Goal: Task Accomplishment & Management: Complete application form

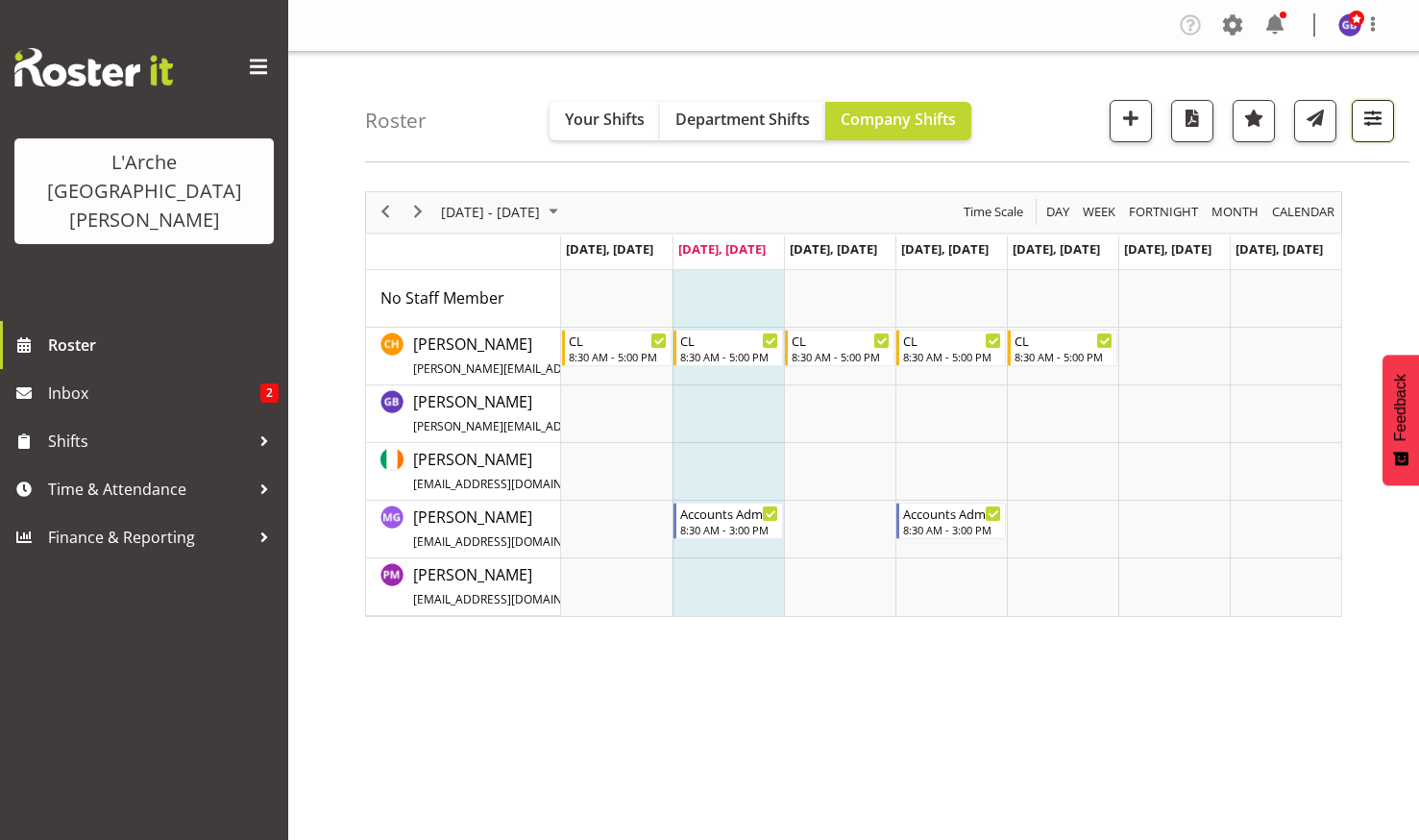
click at [1364, 116] on span "button" at bounding box center [1372, 118] width 25 height 25
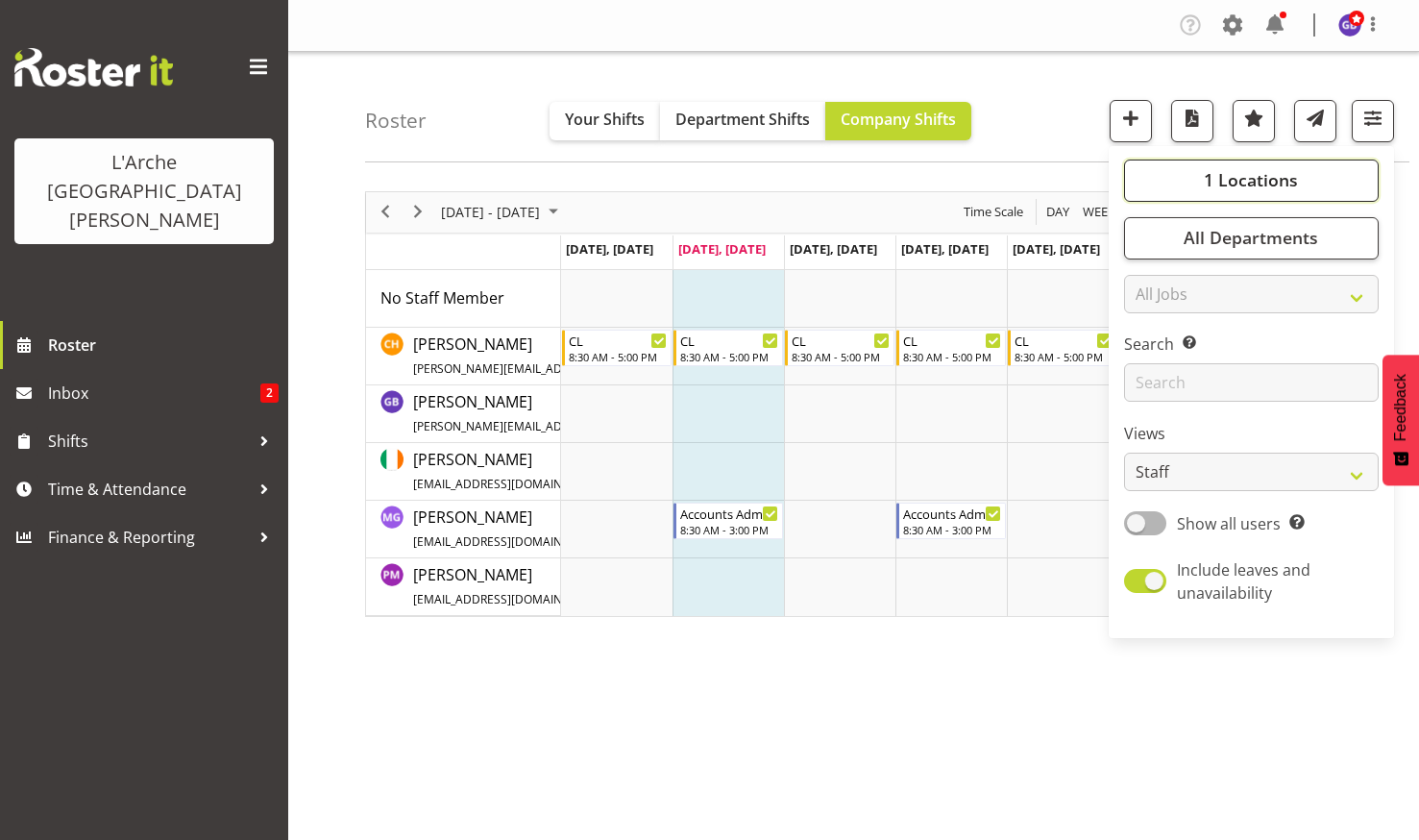
click at [1275, 167] on button "1 Locations" at bounding box center [1252, 180] width 255 height 42
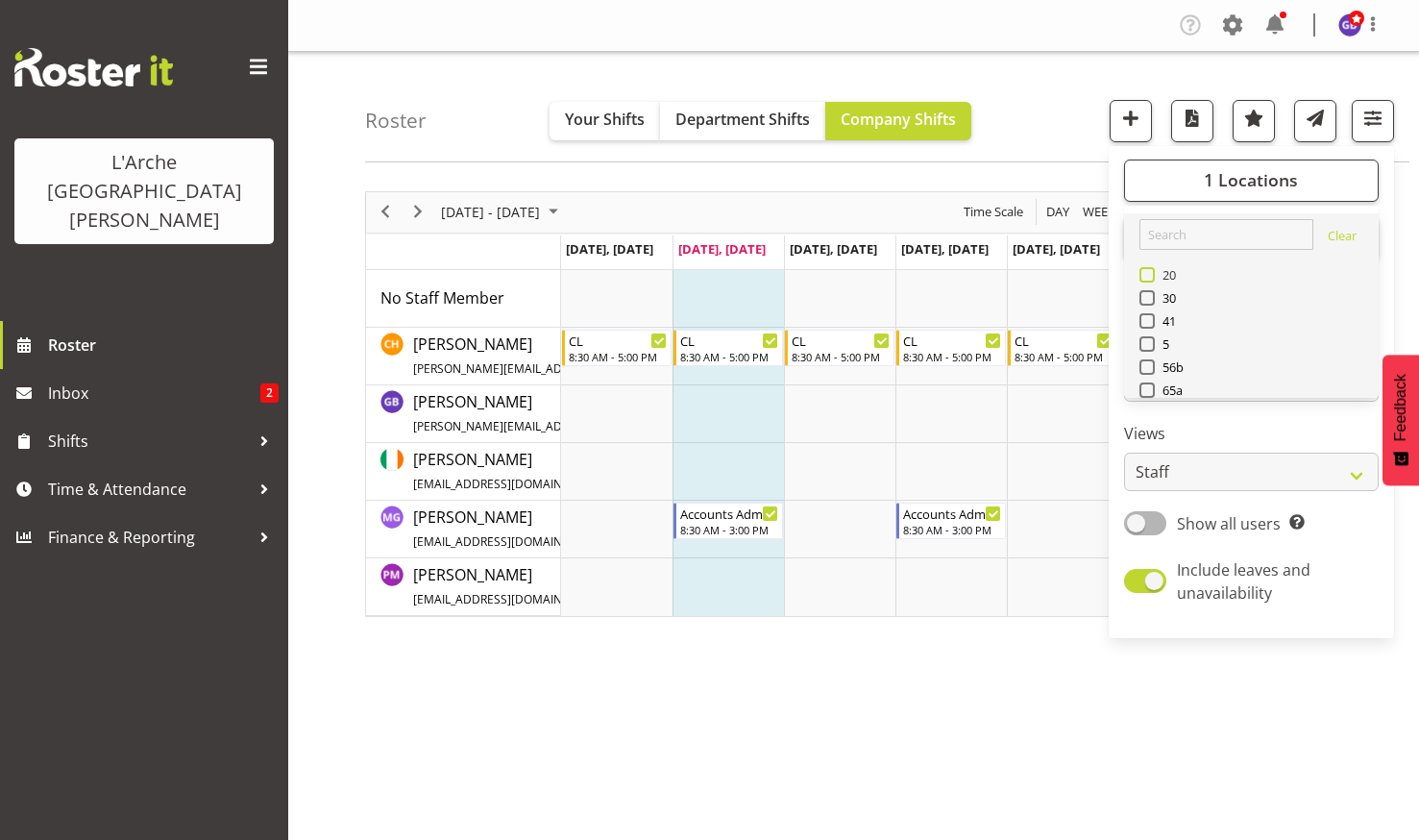
click at [1150, 271] on span at bounding box center [1147, 274] width 15 height 15
click at [1150, 271] on input "20" at bounding box center [1146, 274] width 13 height 13
checkbox input "true"
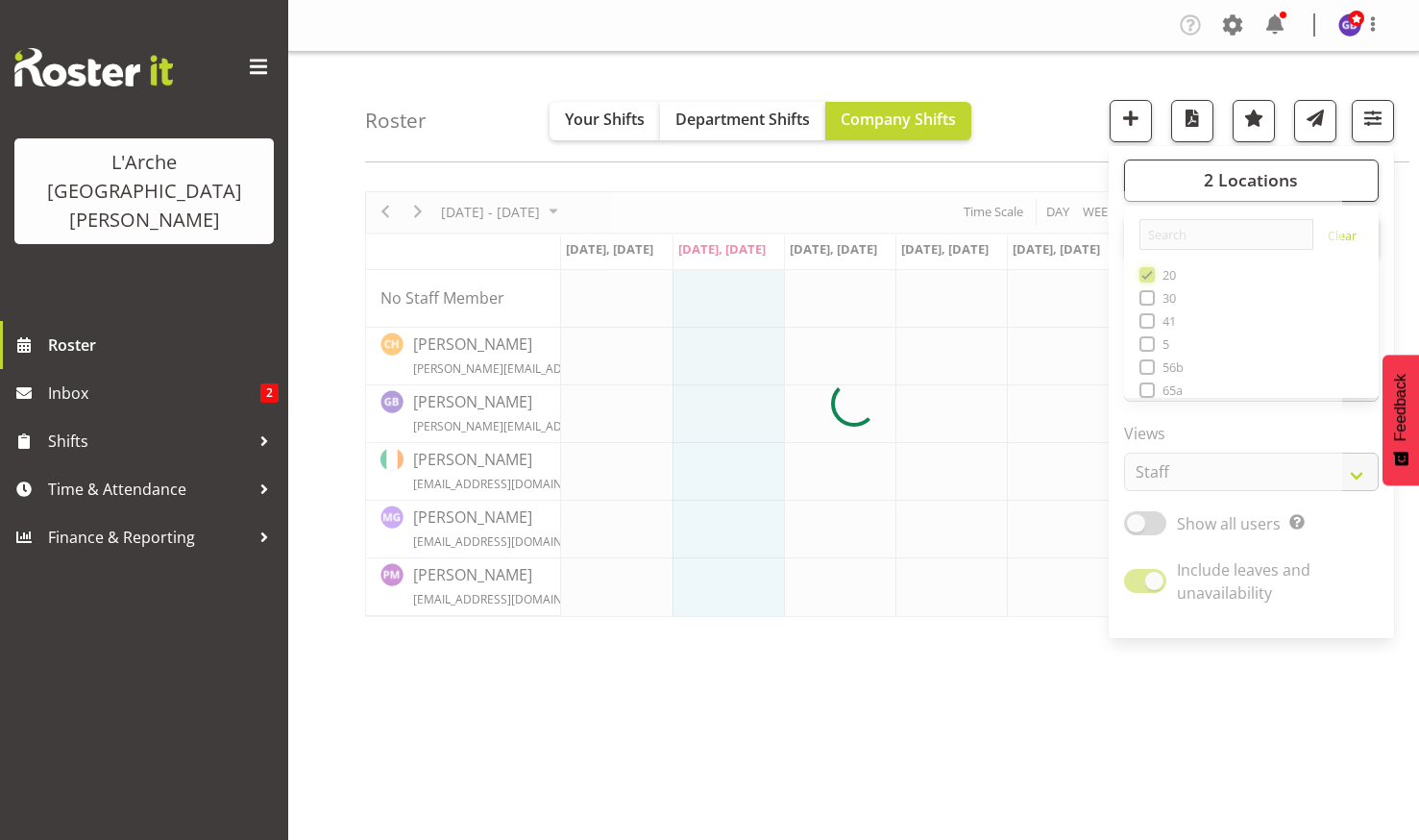
scroll to position [96, 0]
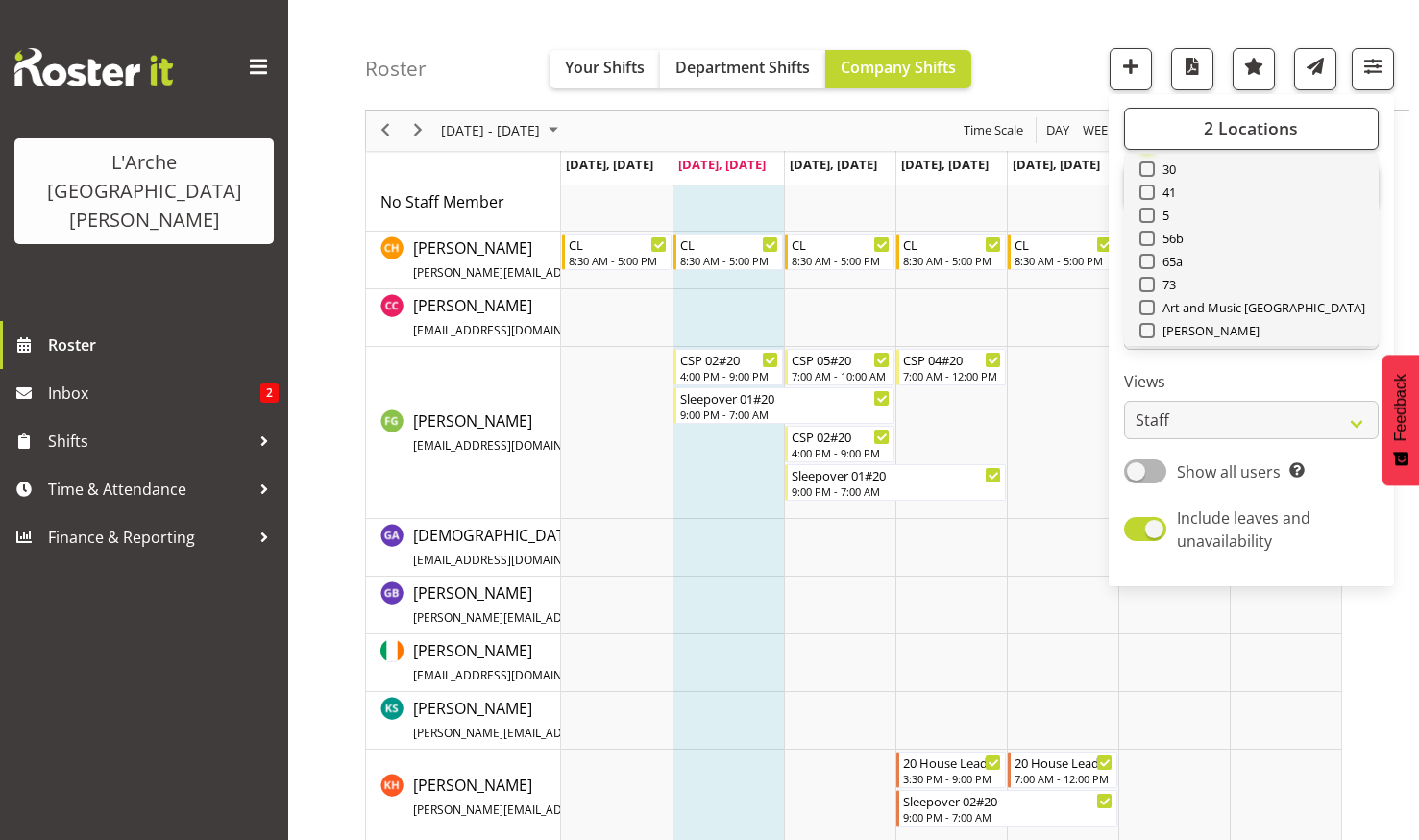
scroll to position [116, 0]
click at [1151, 243] on span at bounding box center [1147, 245] width 15 height 15
click at [1151, 243] on input "73" at bounding box center [1146, 246] width 13 height 13
checkbox input "true"
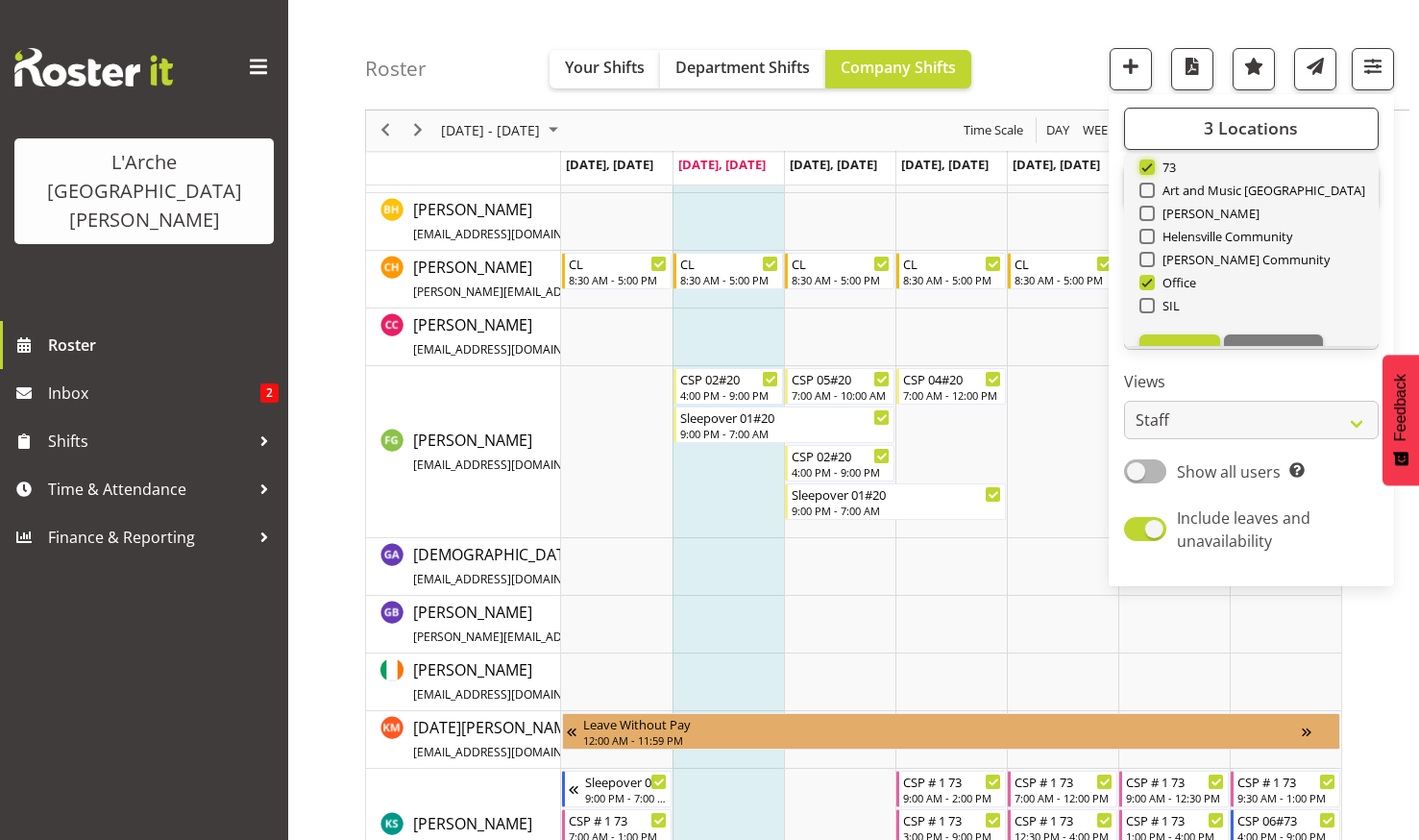
scroll to position [211, 0]
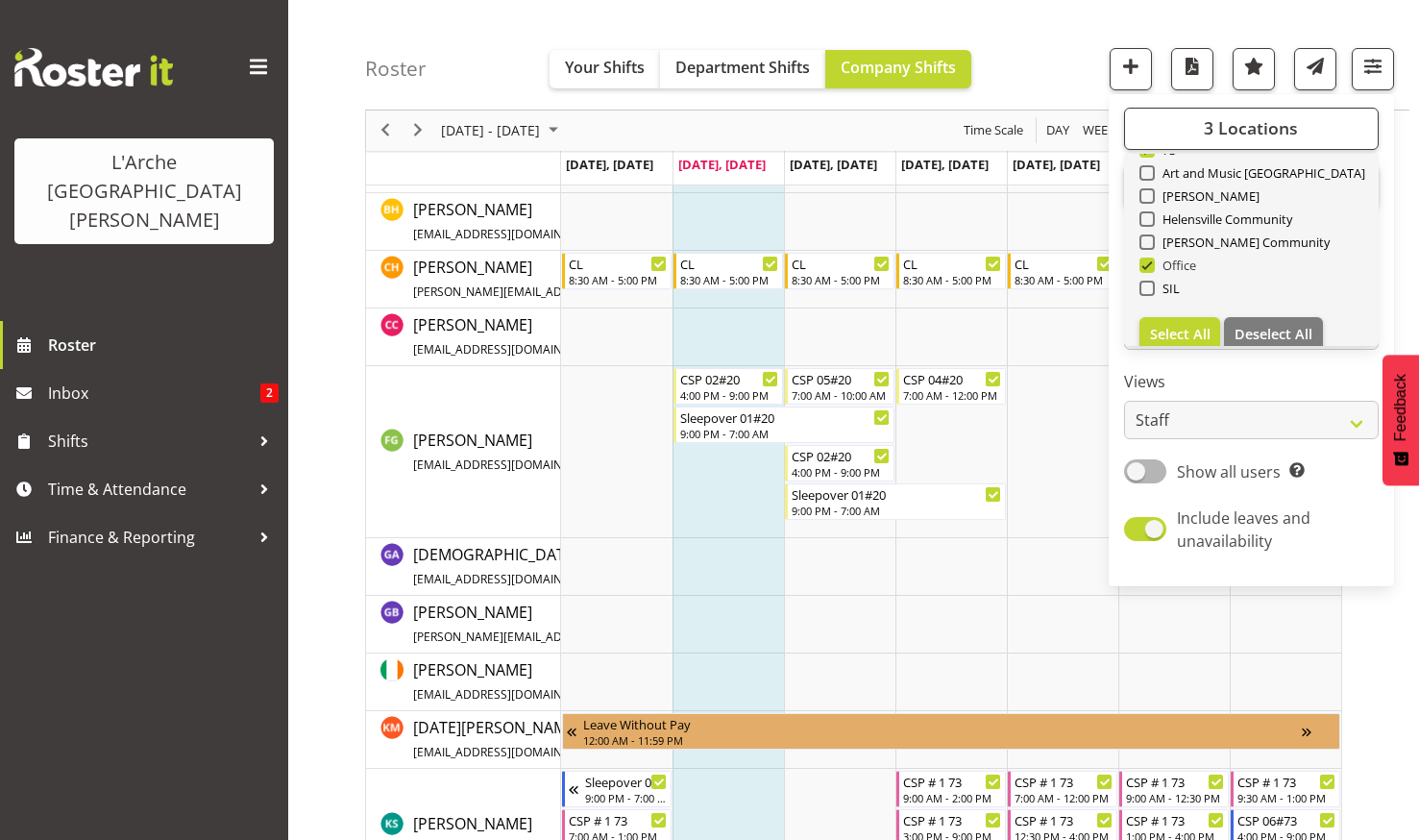
click at [1149, 260] on span at bounding box center [1147, 264] width 15 height 15
click at [1149, 260] on input "Office" at bounding box center [1146, 265] width 13 height 13
checkbox input "false"
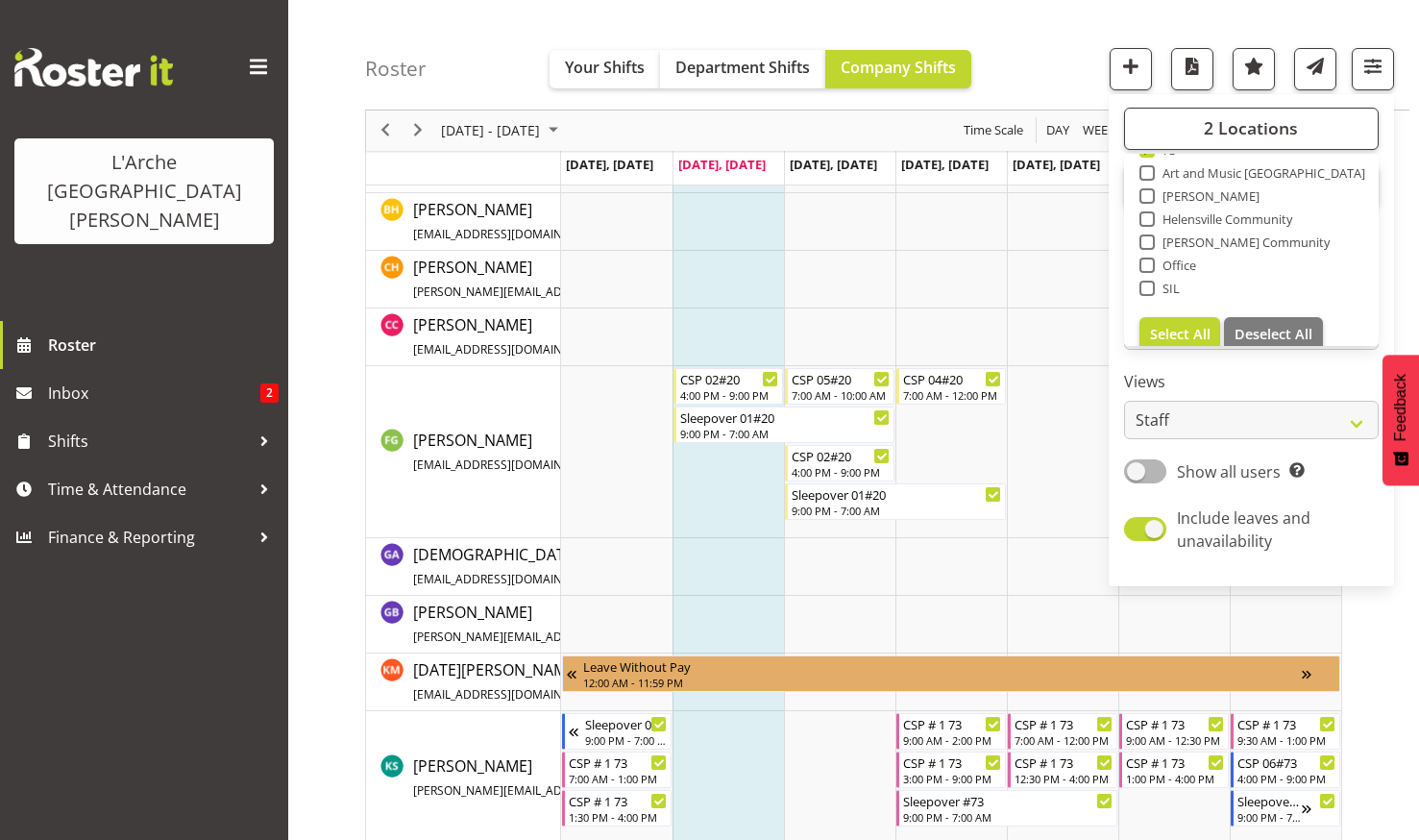
click at [1034, 47] on div "Roster Your Shifts Department Shifts Company Shifts 2 Locations Clear 20 30 41 …" at bounding box center [887, 55] width 1044 height 111
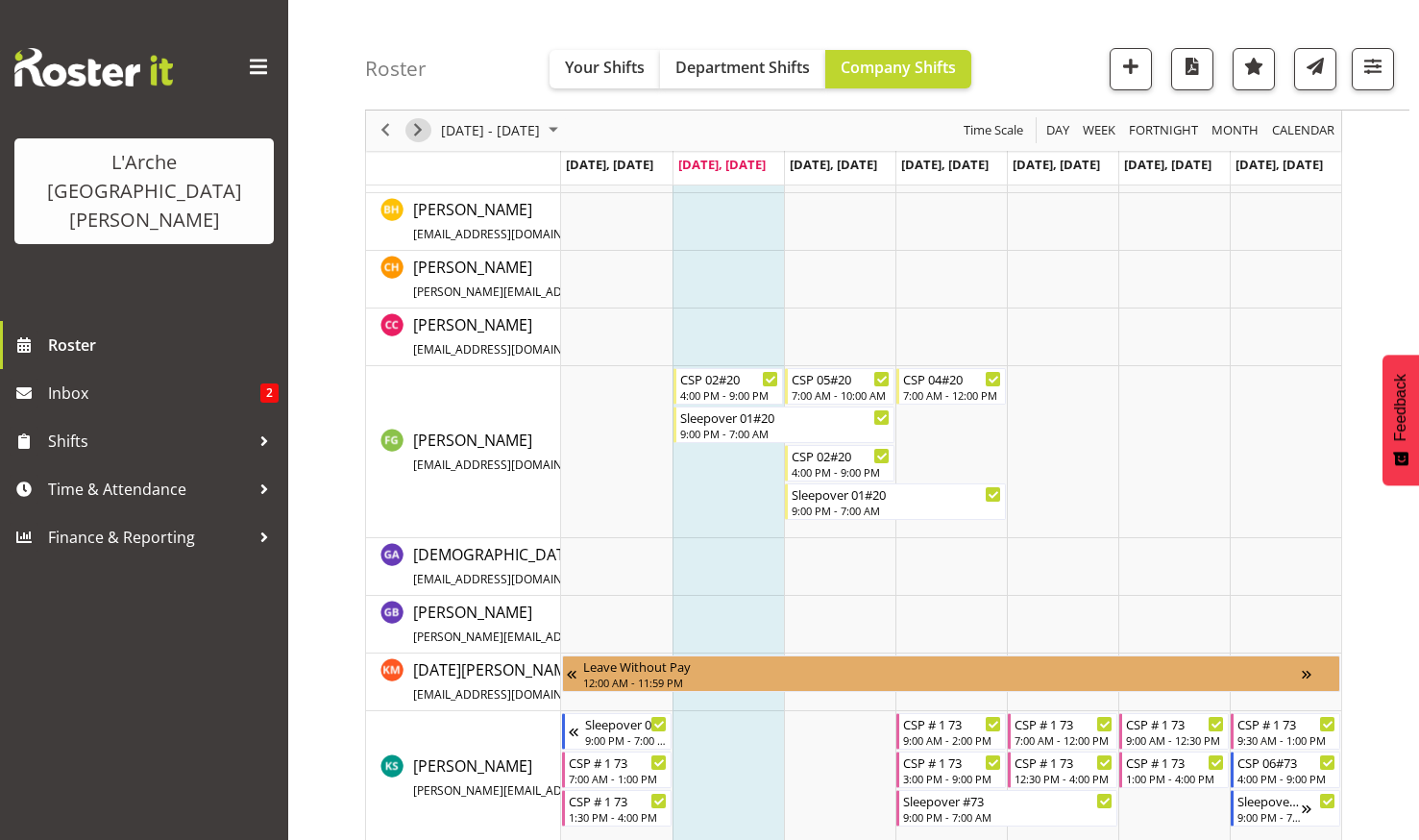
drag, startPoint x: 415, startPoint y: 128, endPoint x: 445, endPoint y: 153, distance: 39.1
click at [415, 127] on span "Next" at bounding box center [418, 132] width 23 height 24
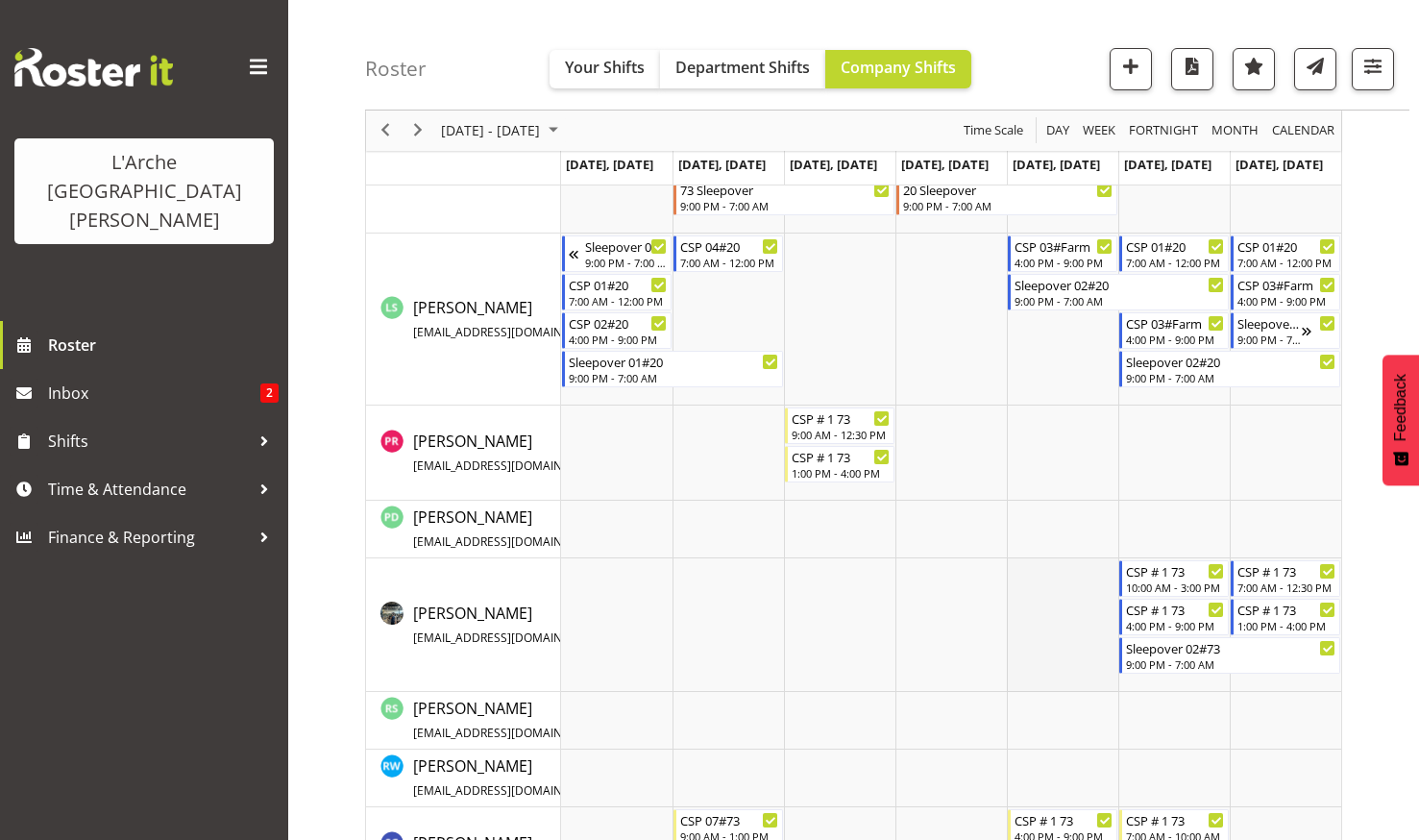
scroll to position [820, 0]
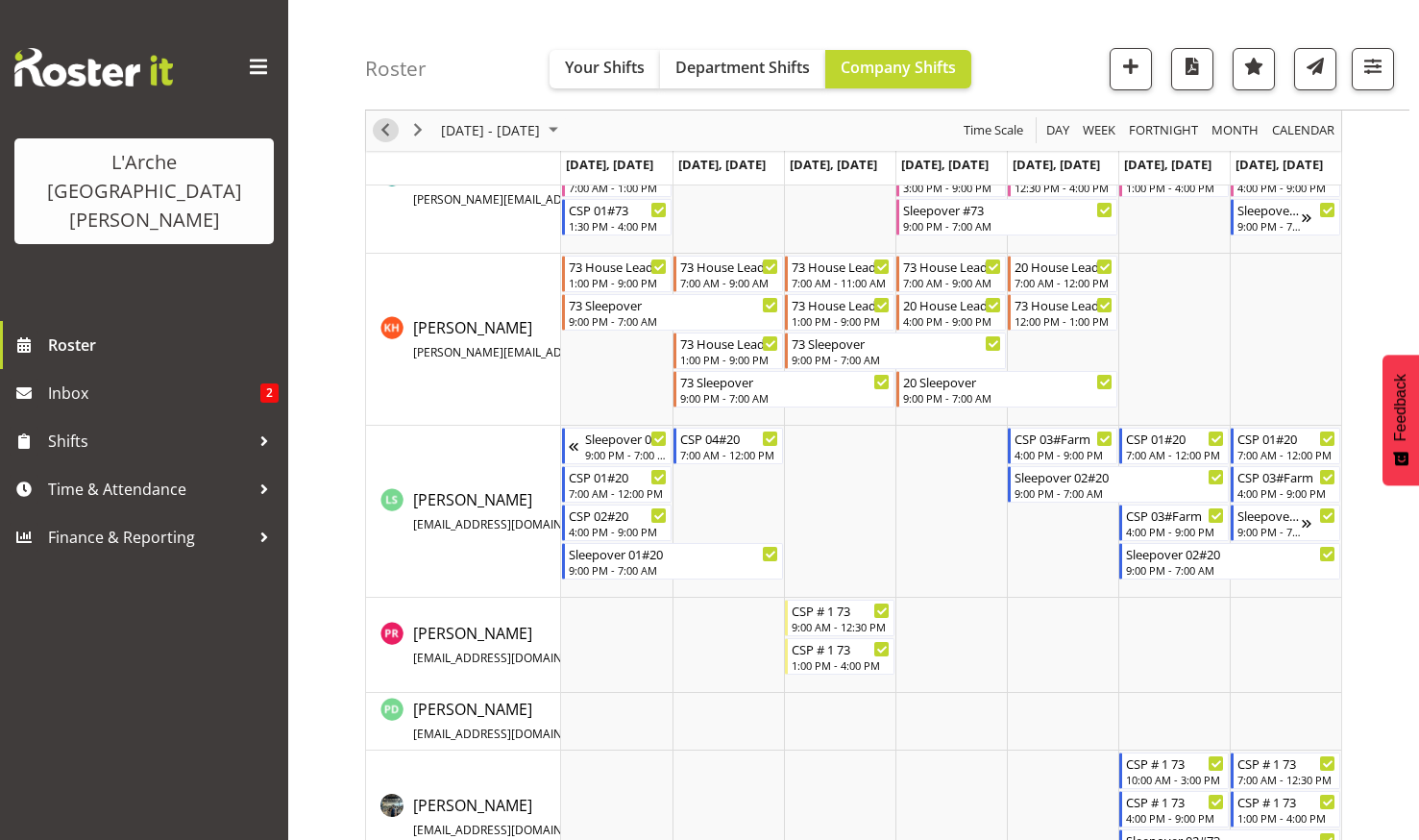
click at [386, 125] on span "Previous" at bounding box center [385, 132] width 23 height 24
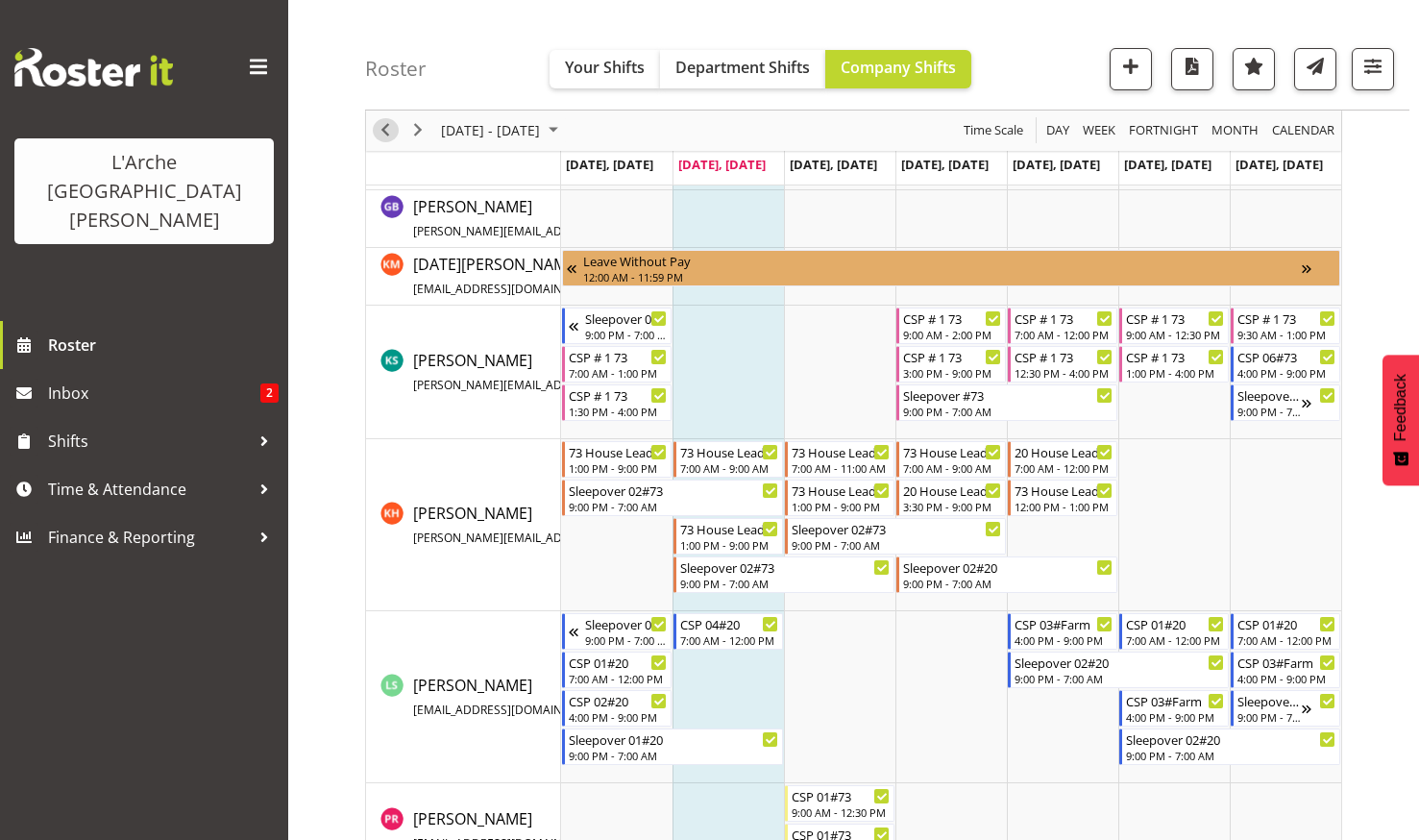
click at [386, 127] on span "Previous" at bounding box center [385, 132] width 23 height 24
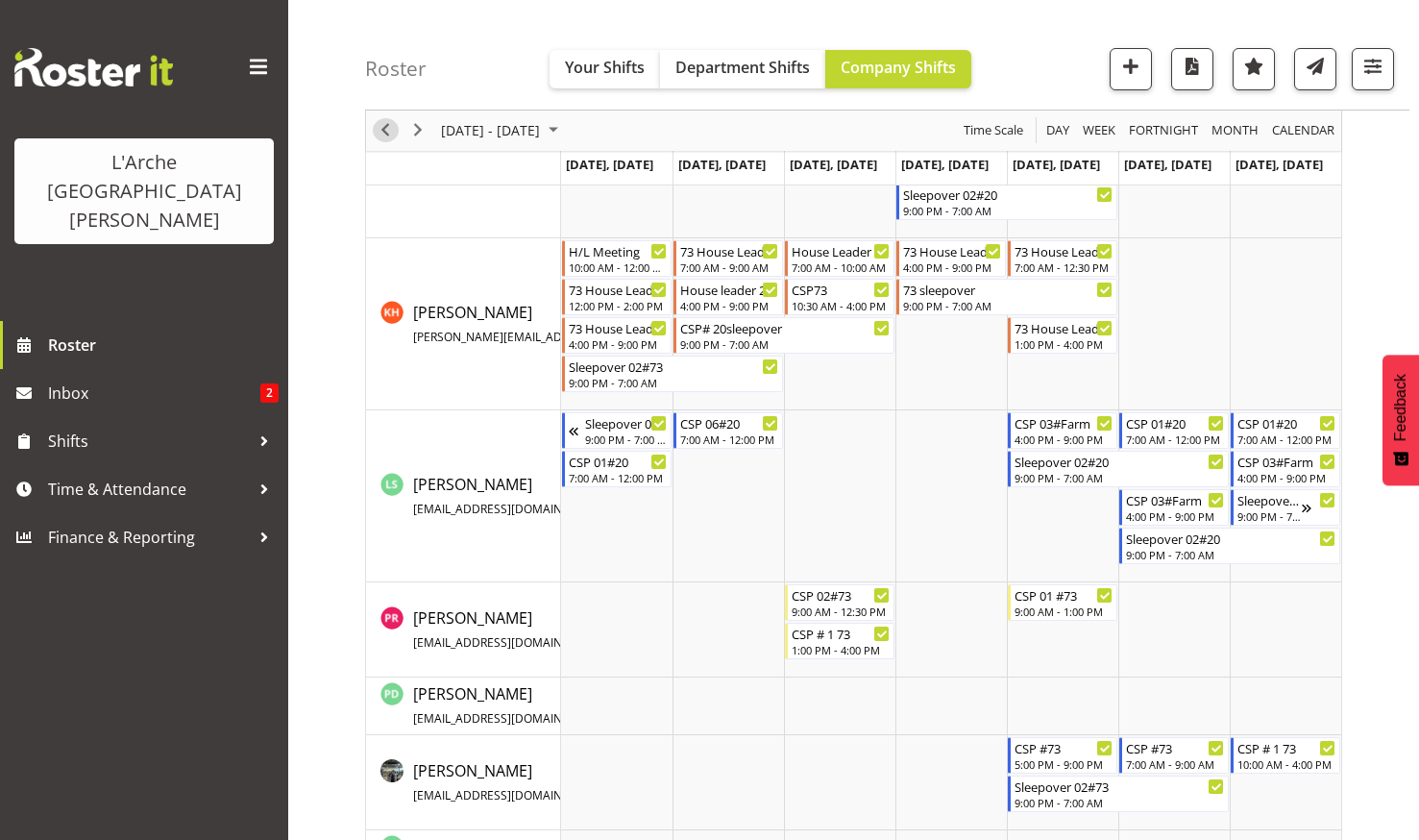
scroll to position [1096, 0]
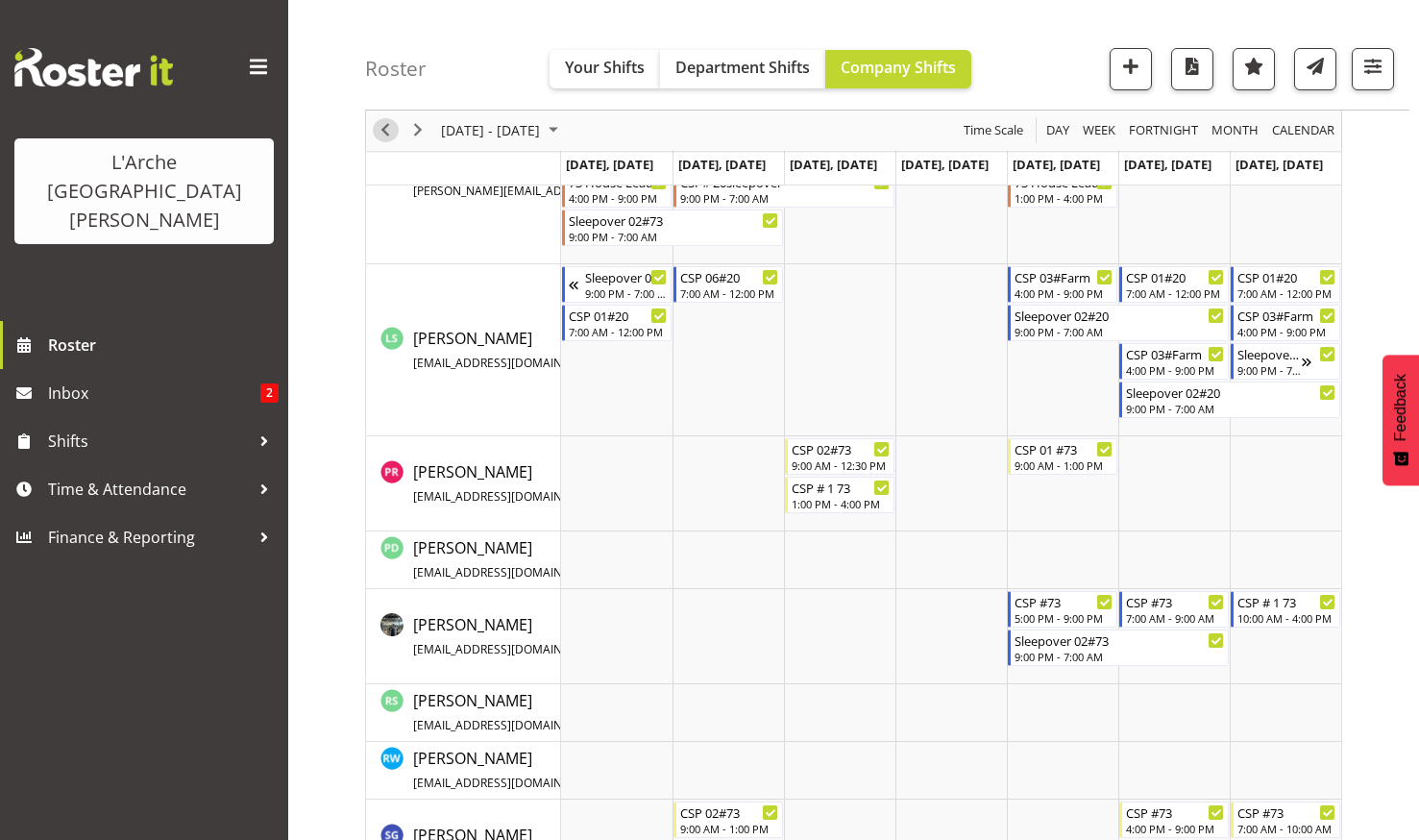
click at [382, 126] on span "Previous" at bounding box center [385, 132] width 23 height 24
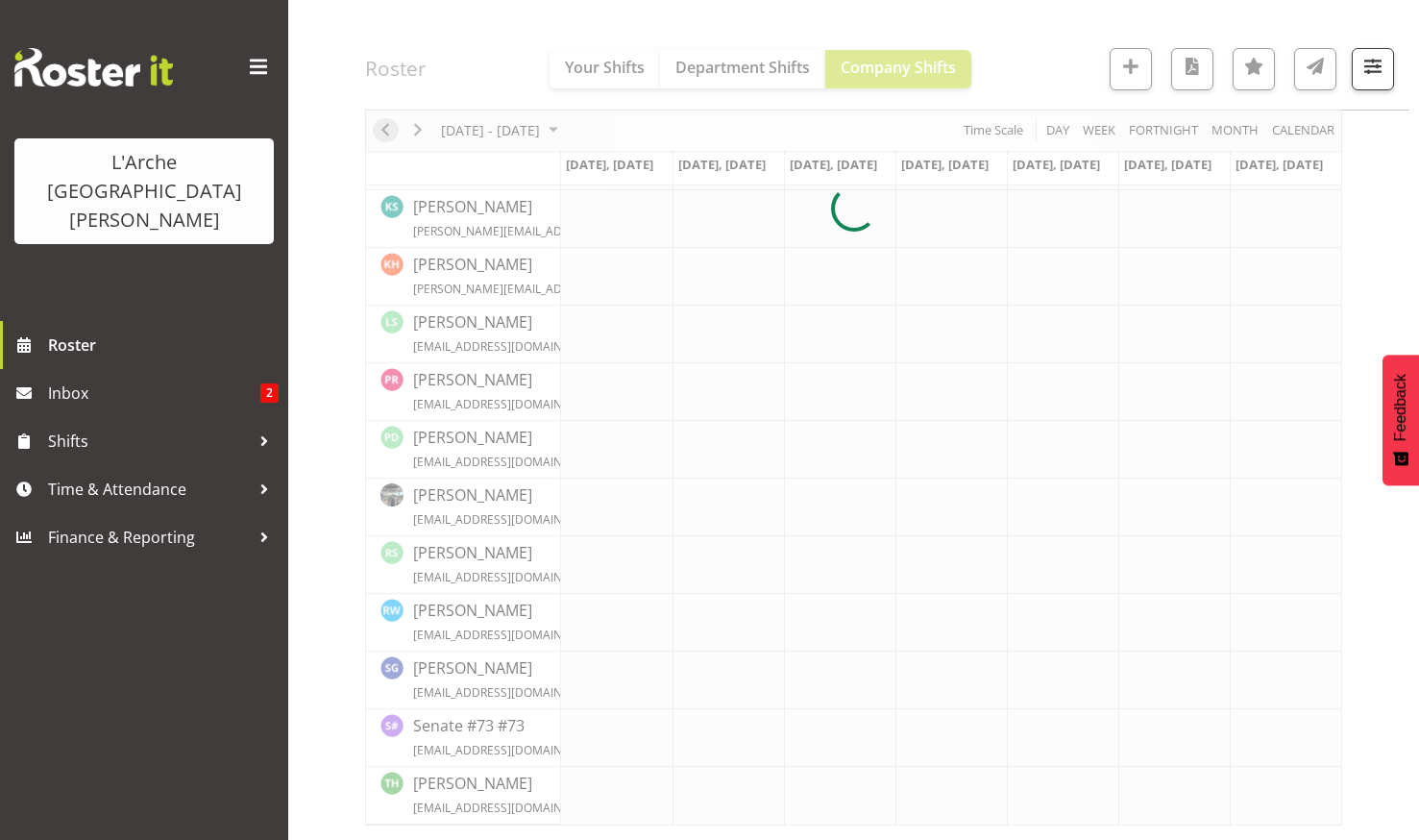
scroll to position [598, 0]
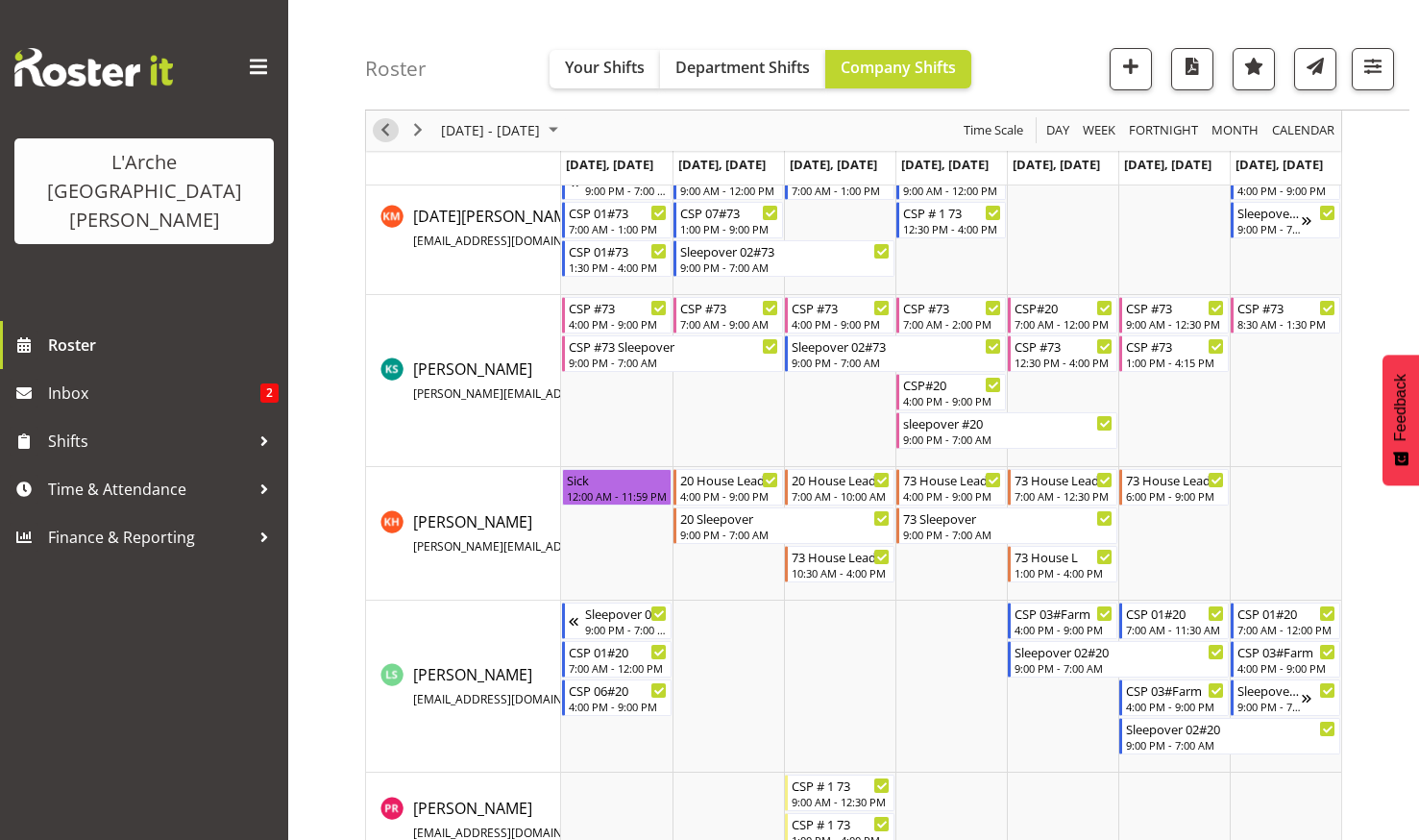
scroll to position [655, 0]
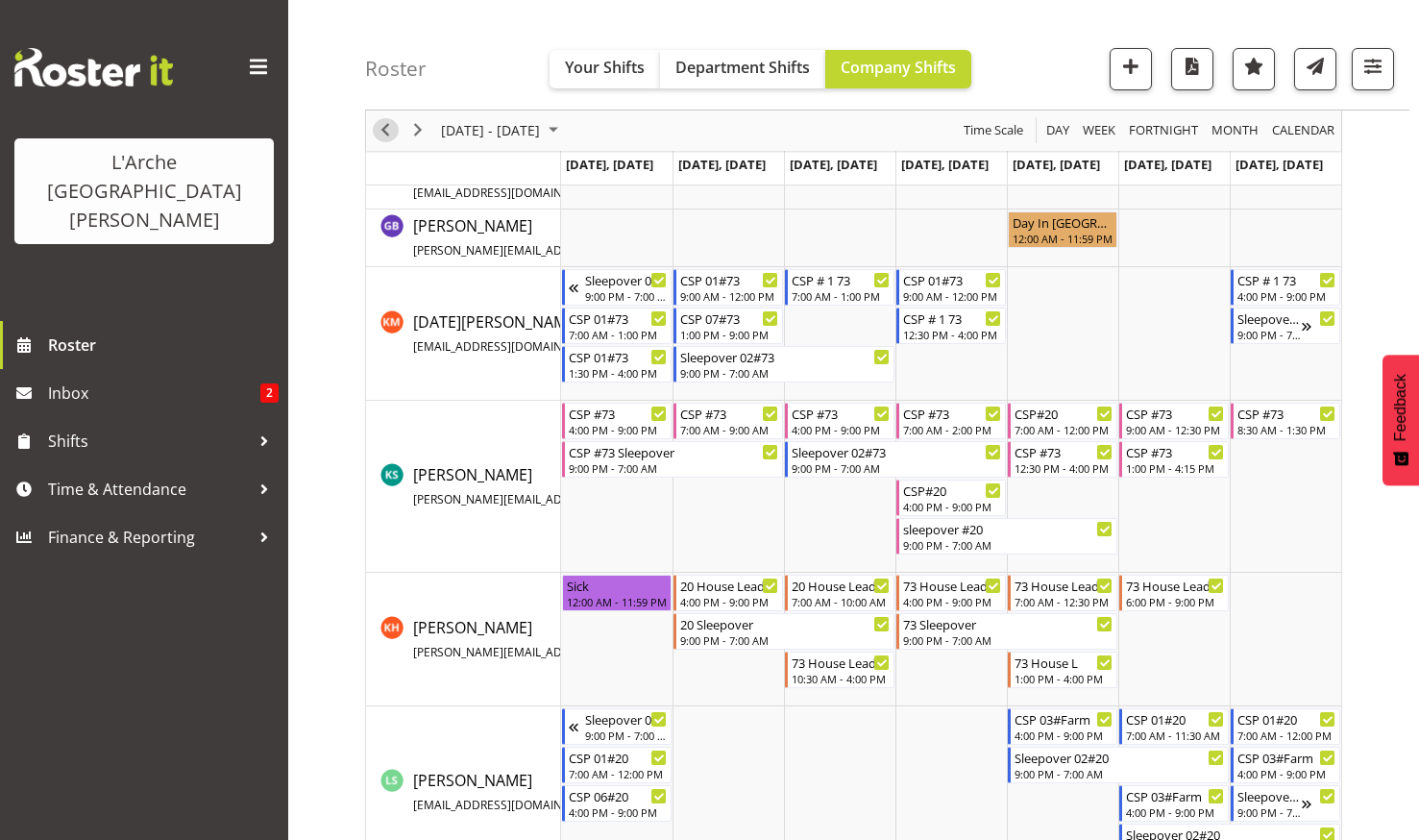
click at [387, 122] on span "Previous" at bounding box center [385, 132] width 23 height 24
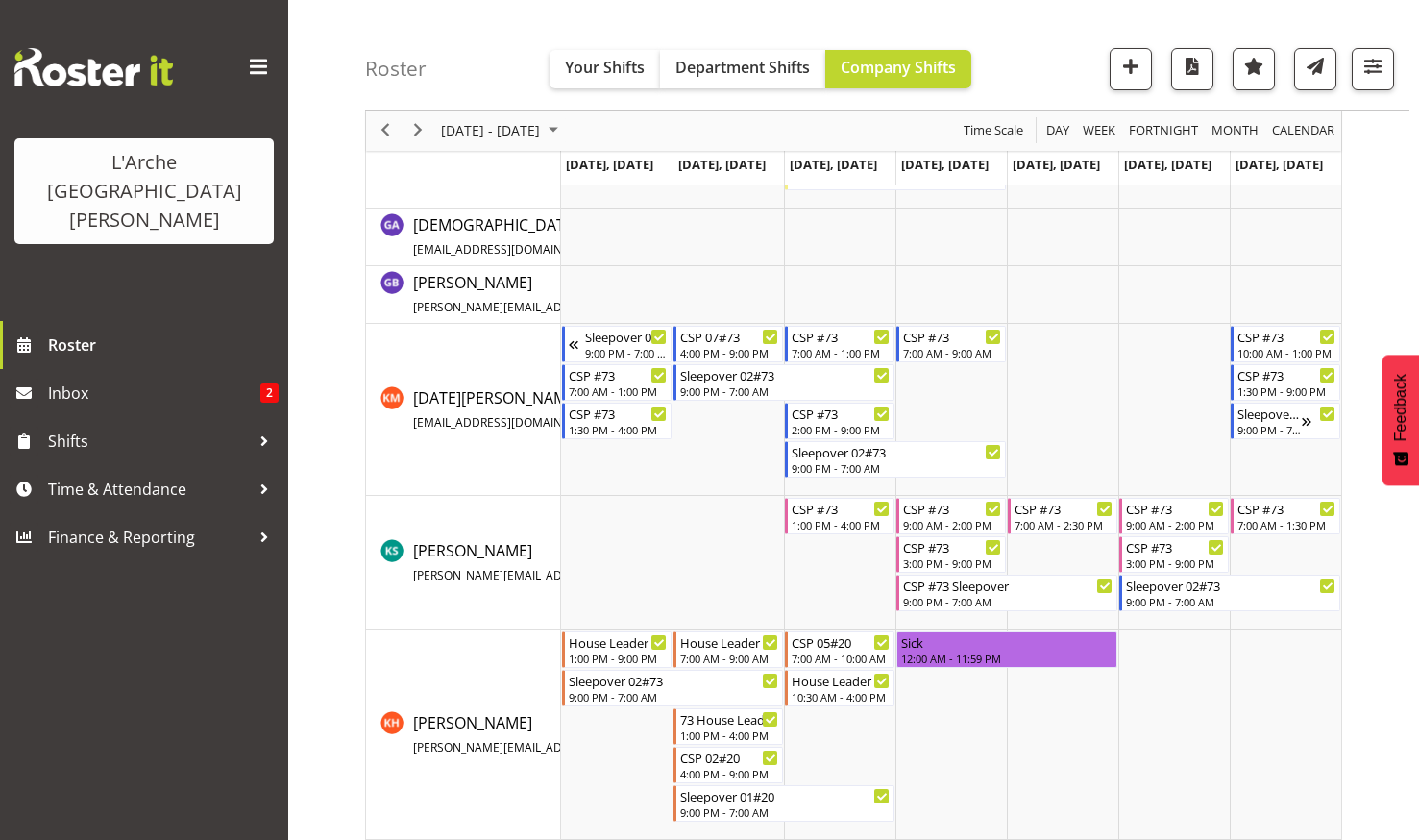
scroll to position [750, 0]
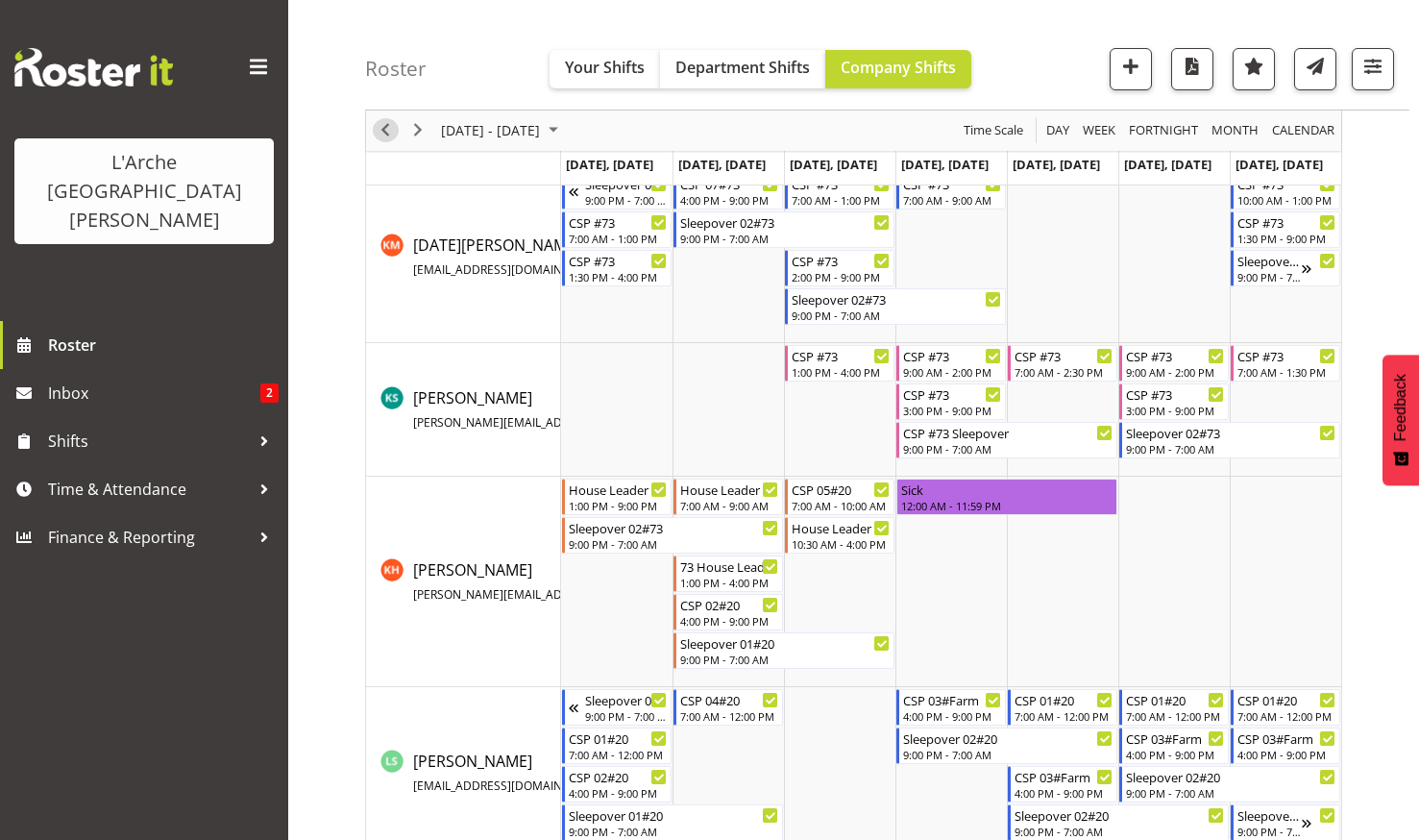
click at [385, 125] on span "Previous" at bounding box center [385, 132] width 23 height 24
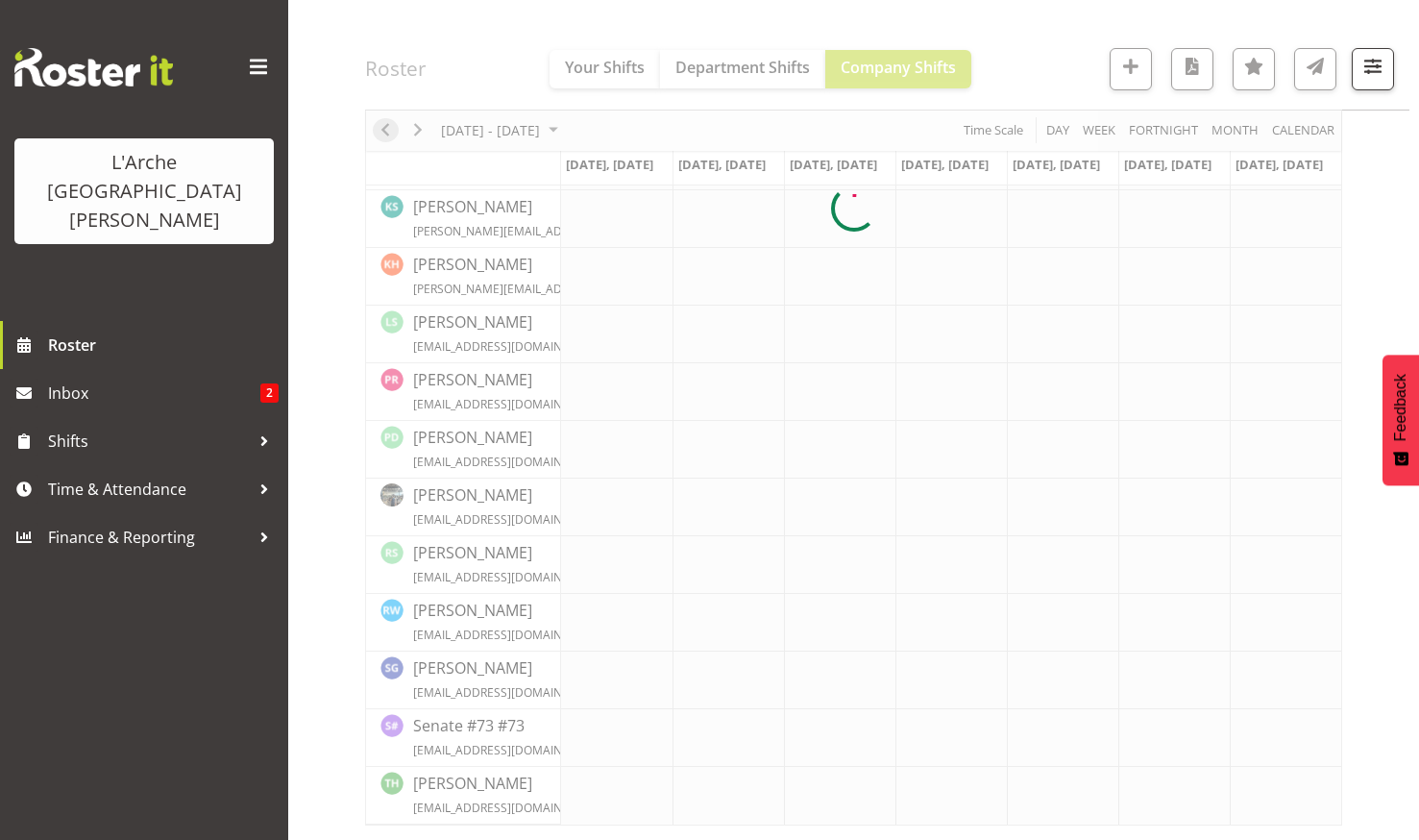
scroll to position [598, 0]
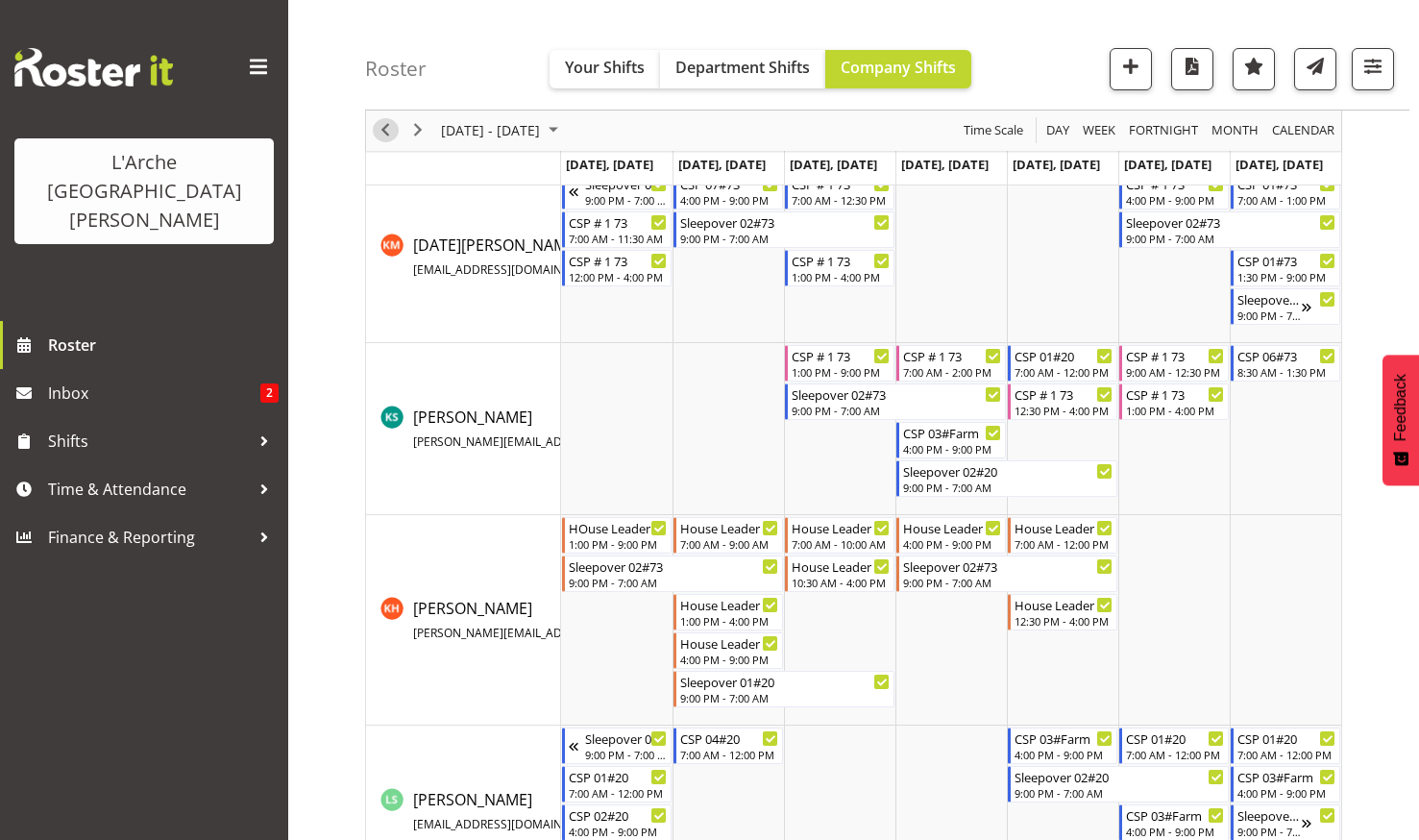
click at [385, 125] on span "Previous" at bounding box center [385, 132] width 23 height 24
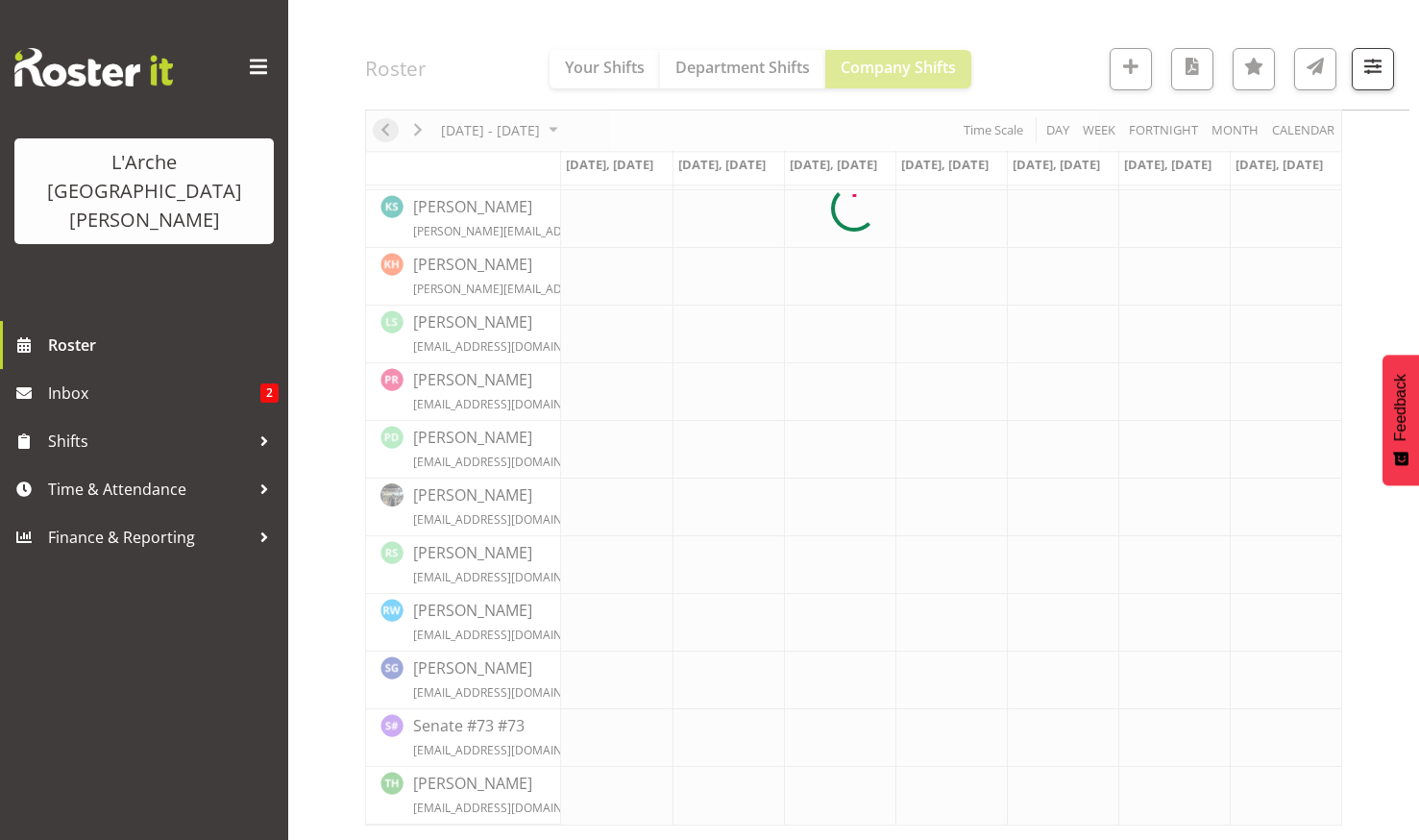
scroll to position [598, 0]
click at [559, 128] on div at bounding box center [853, 209] width 978 height 1233
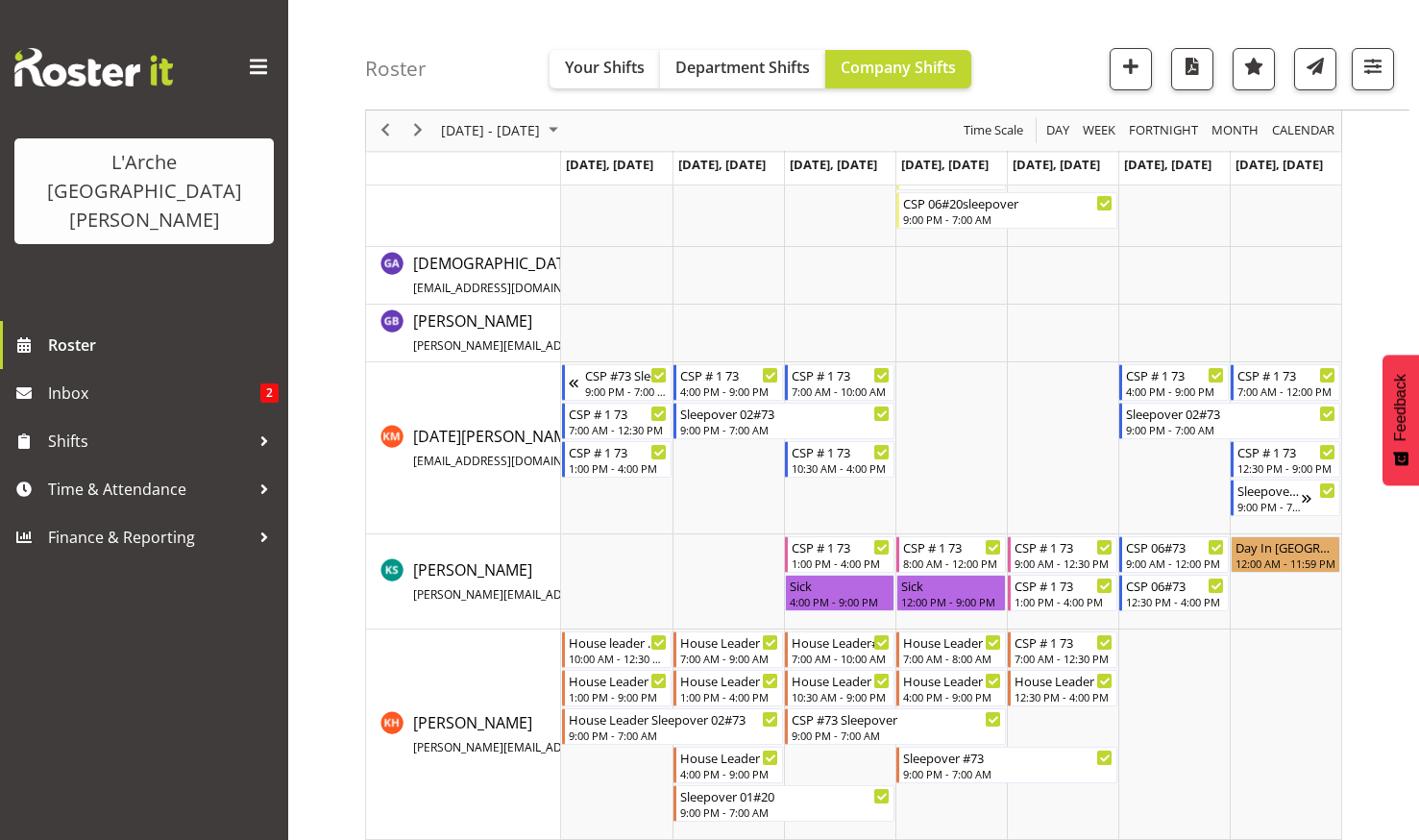
scroll to position [712, 0]
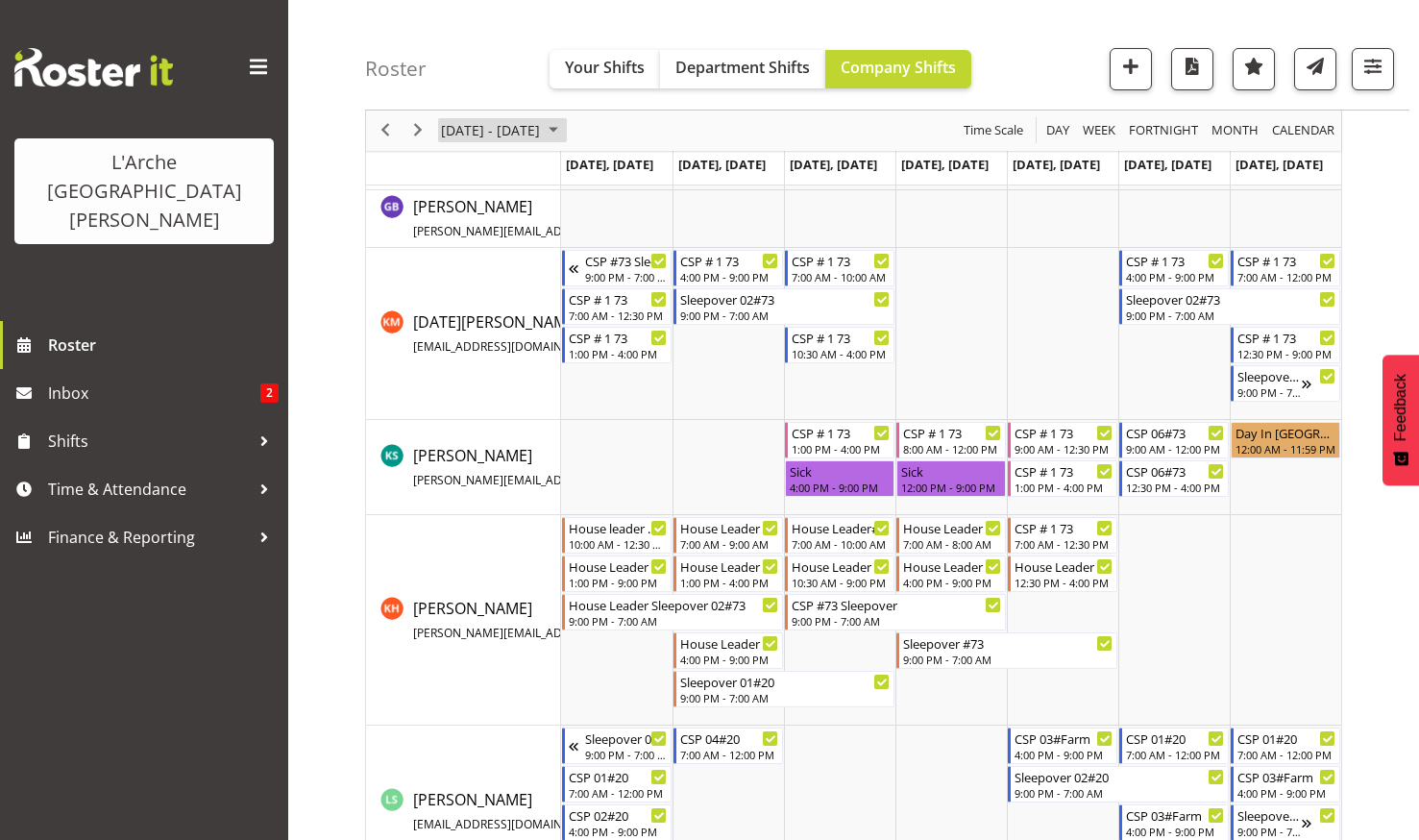
click at [559, 128] on span "July 2025" at bounding box center [553, 132] width 23 height 24
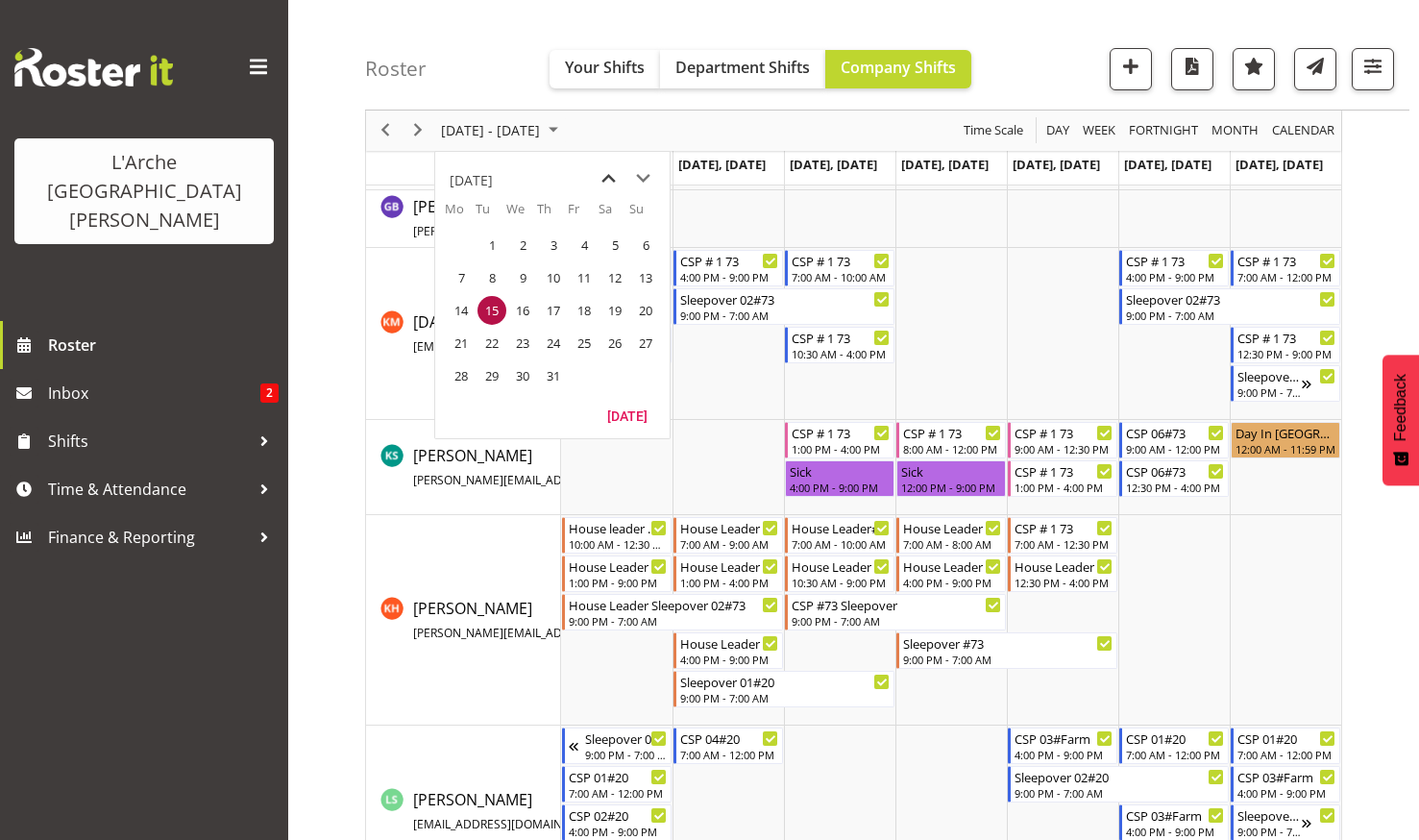
click at [607, 176] on span "previous month" at bounding box center [609, 178] width 34 height 35
click at [585, 270] on span "6" at bounding box center [584, 277] width 29 height 29
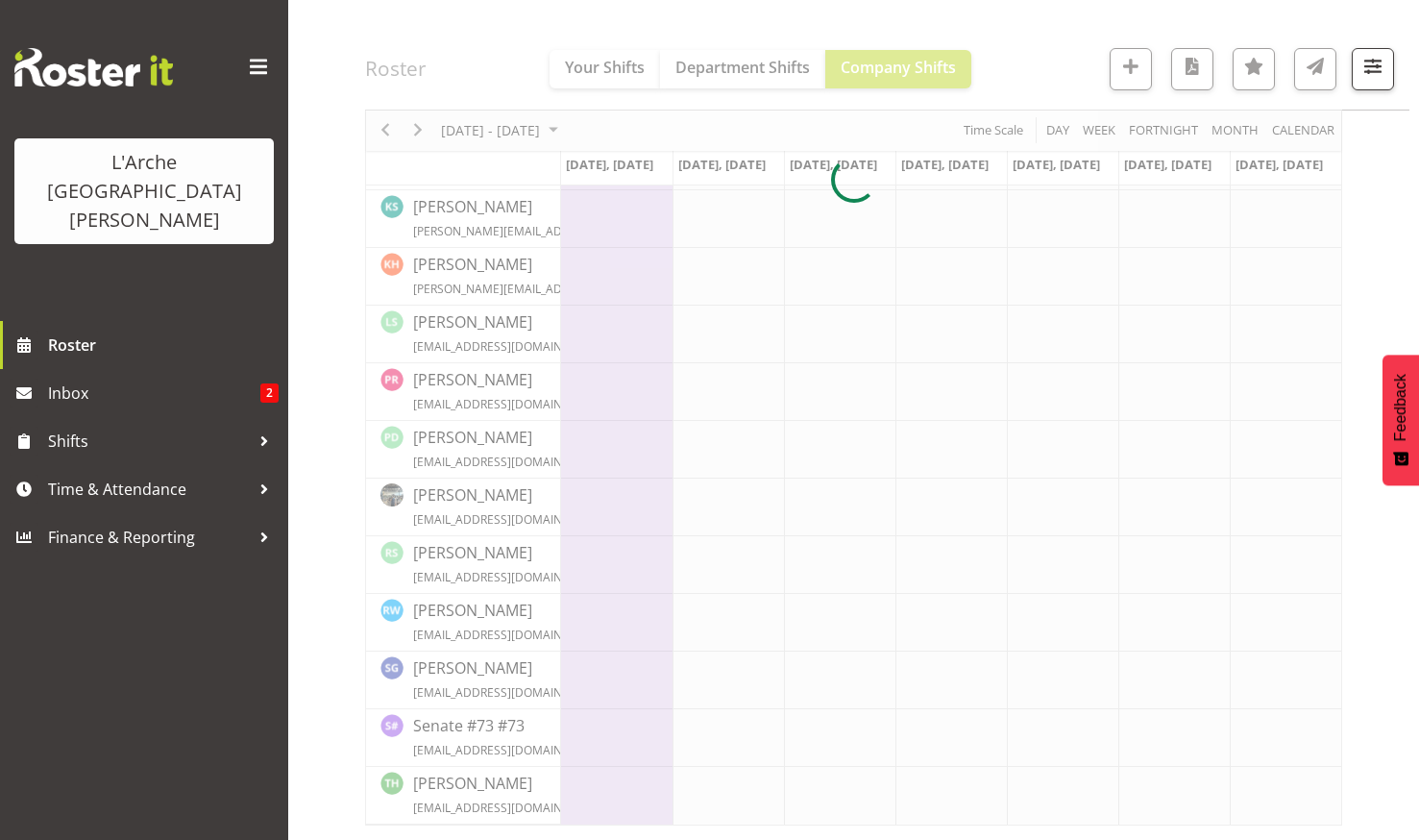
scroll to position [598, 0]
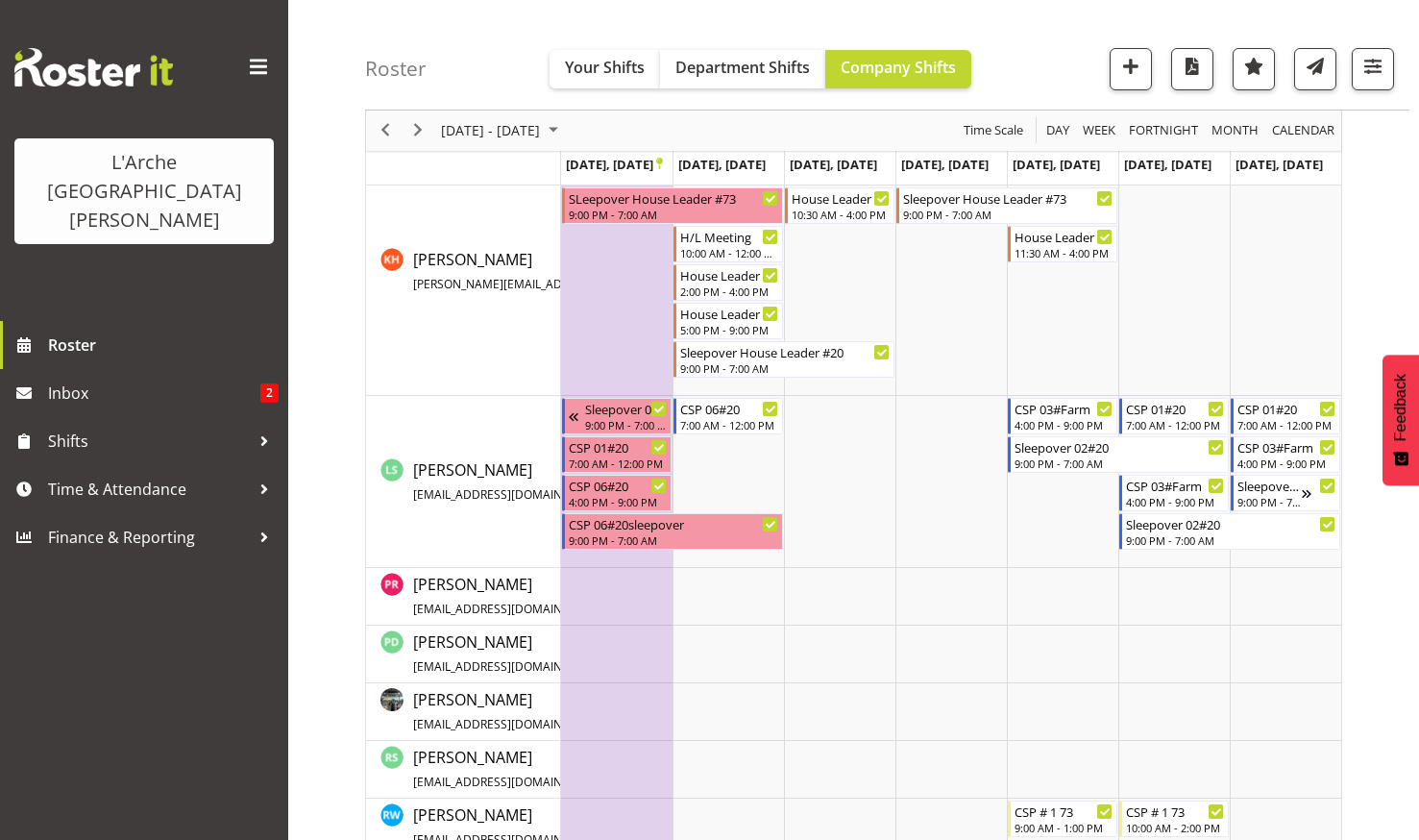
scroll to position [1270, 0]
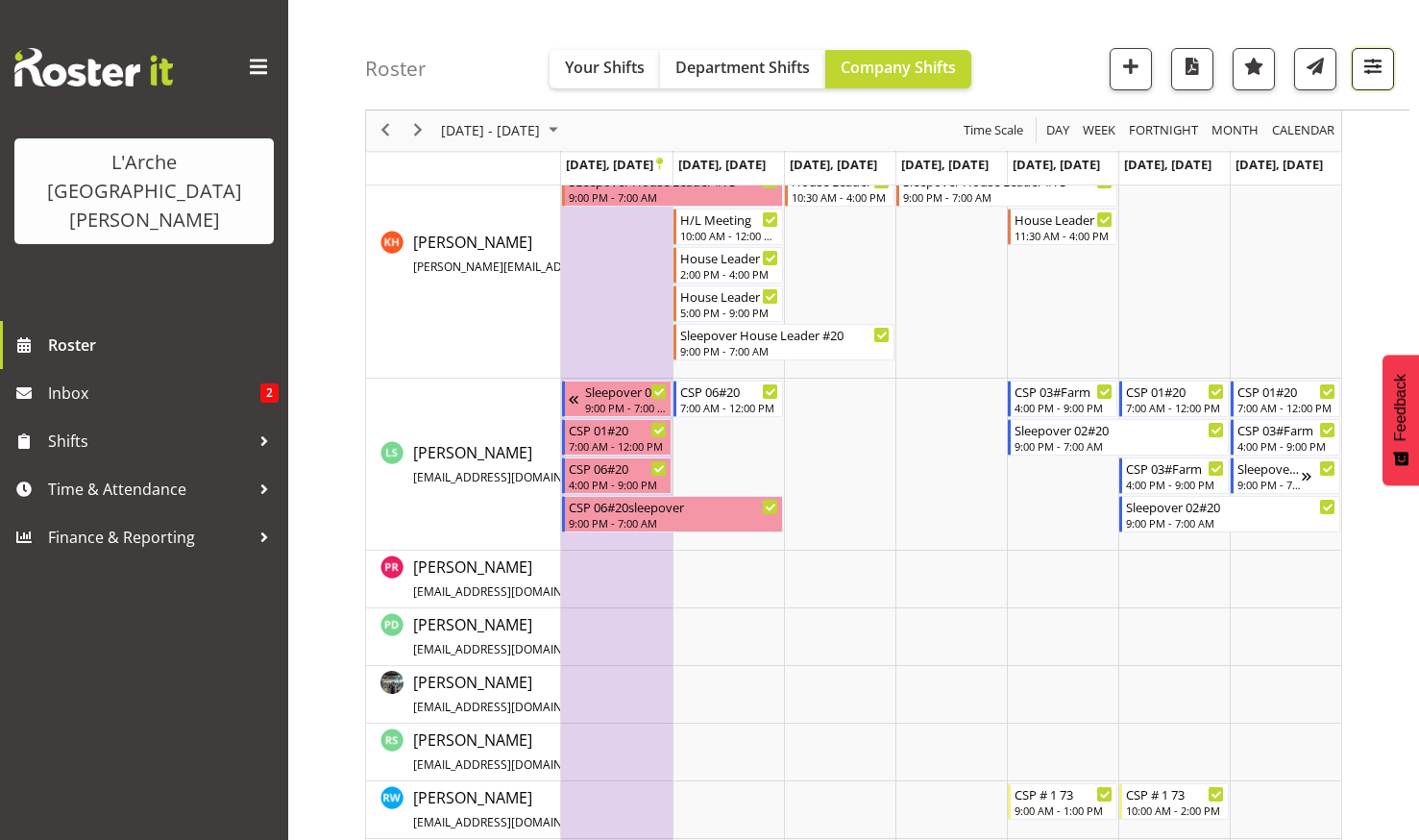
click at [1373, 55] on span "button" at bounding box center [1372, 66] width 25 height 25
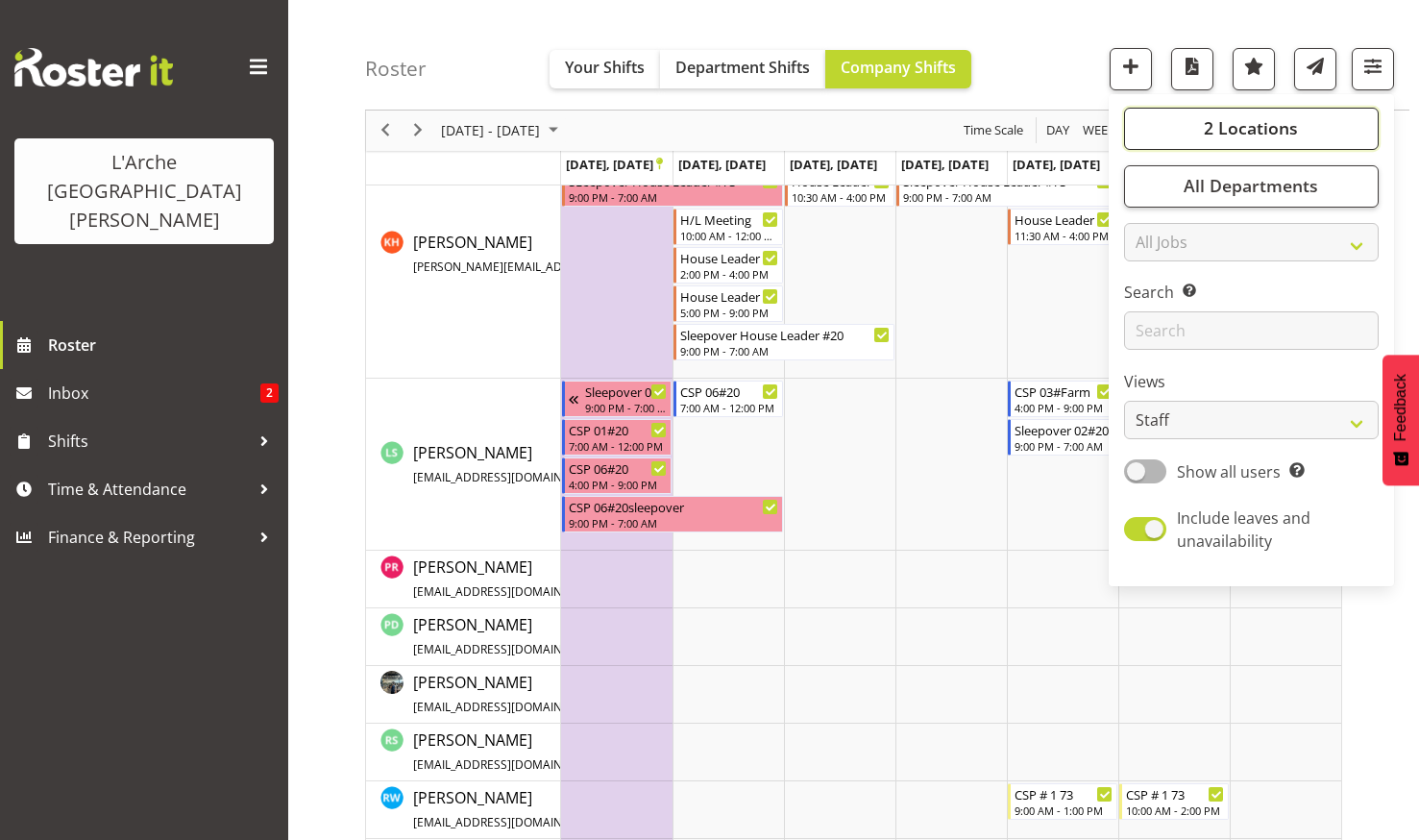
click at [1264, 119] on span "2 Locations" at bounding box center [1251, 129] width 94 height 23
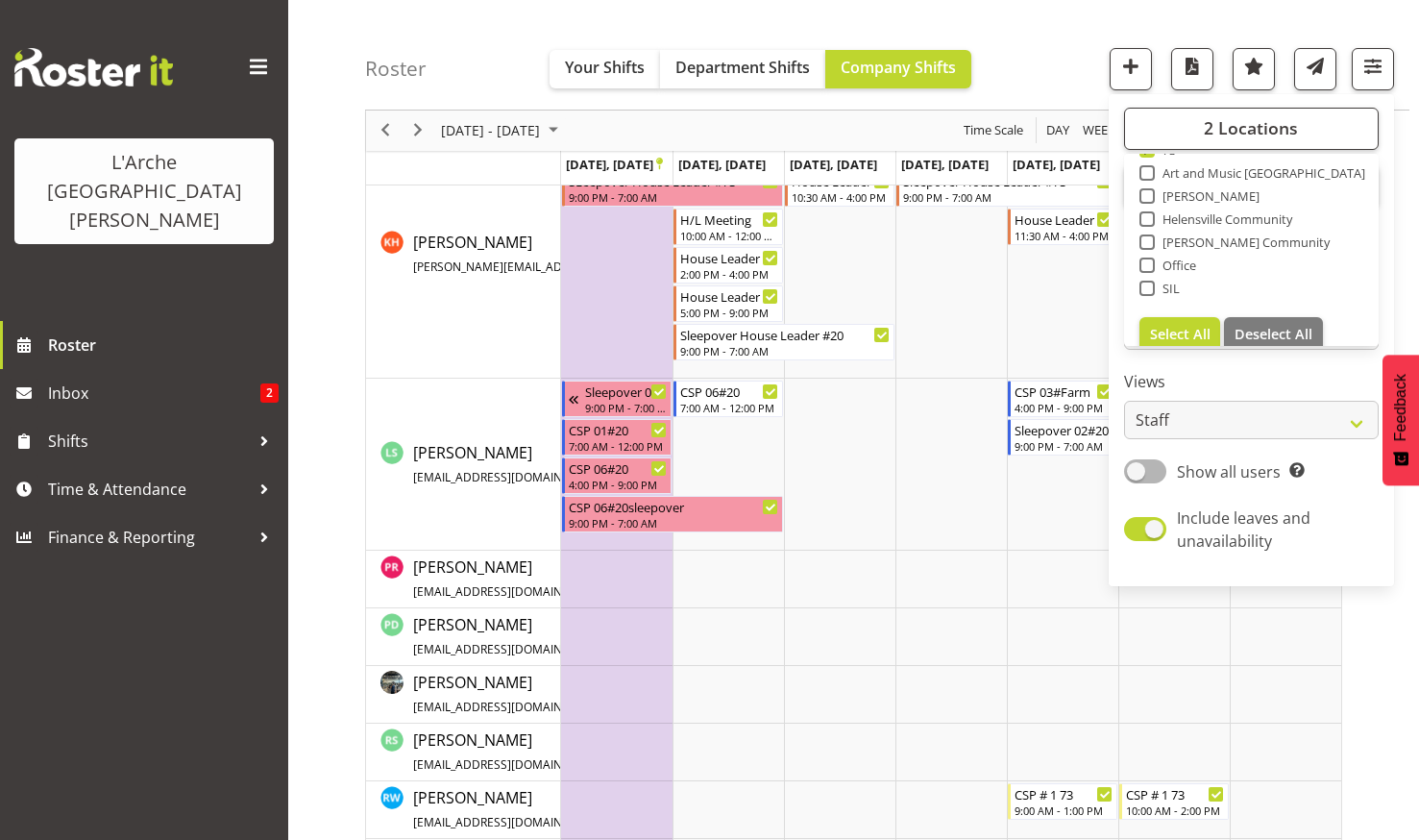
click at [1147, 170] on span at bounding box center [1147, 172] width 15 height 15
click at [1147, 170] on input "Art and Music [GEOGRAPHIC_DATA]" at bounding box center [1146, 173] width 13 height 13
checkbox input "true"
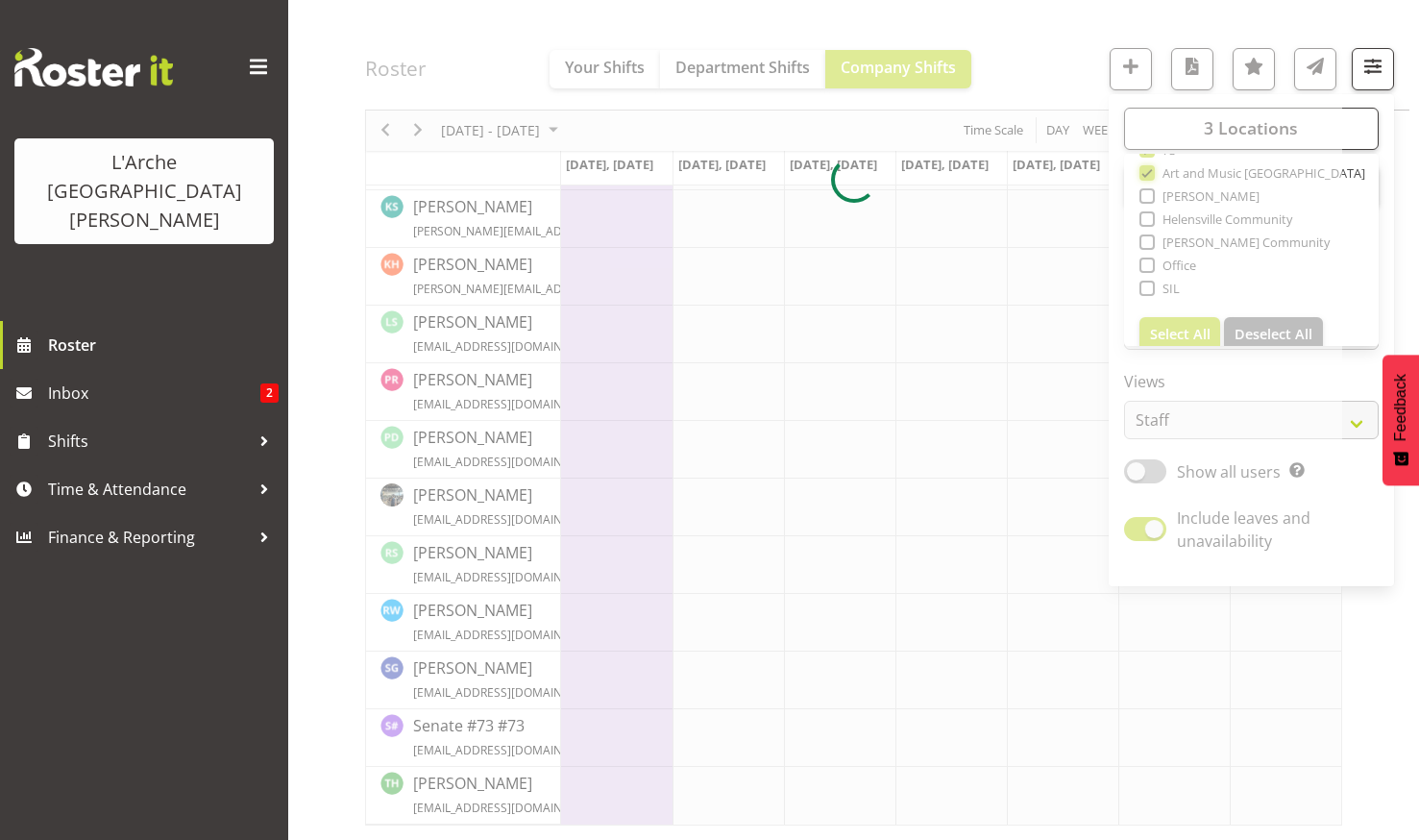
scroll to position [656, 0]
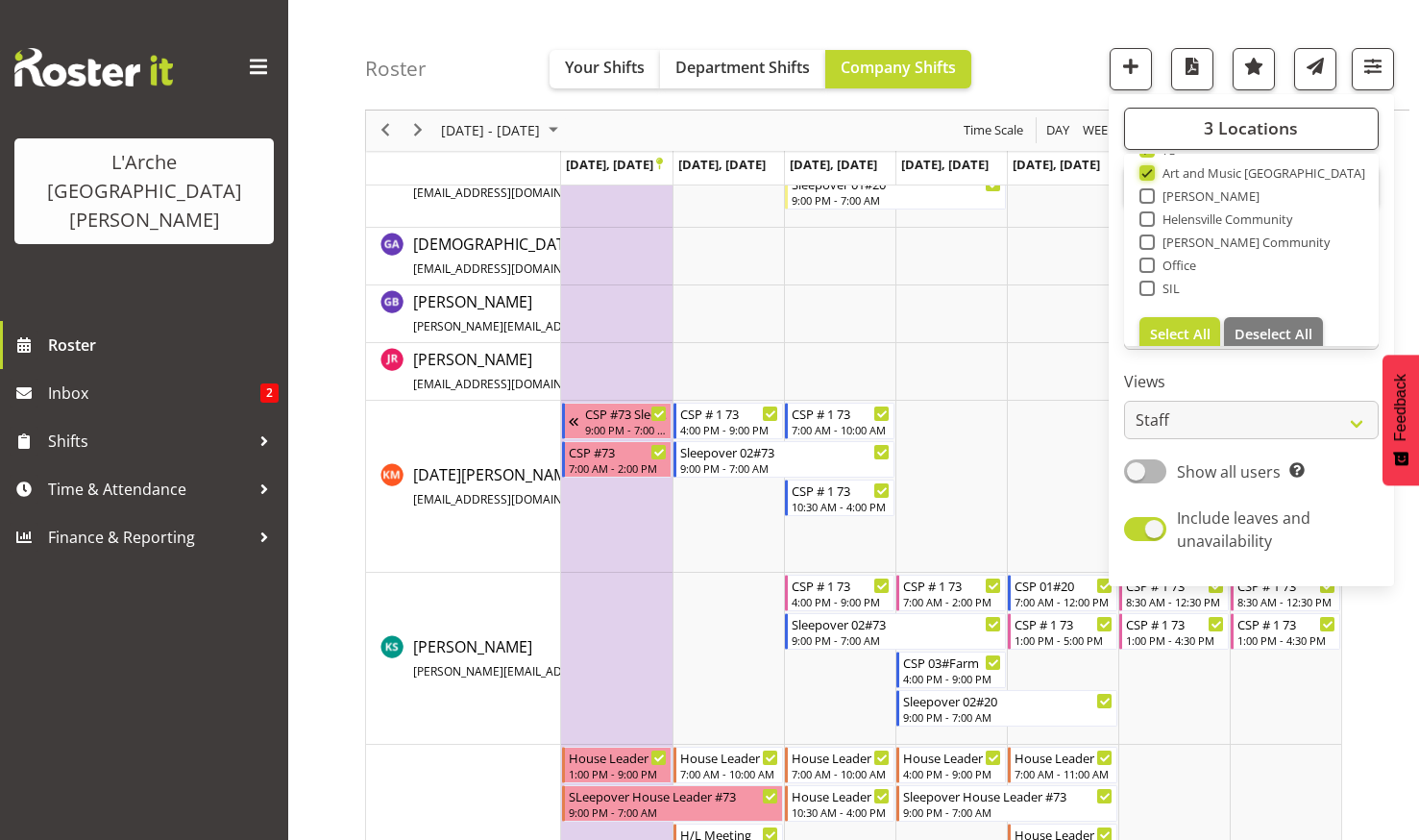
scroll to position [1270, 0]
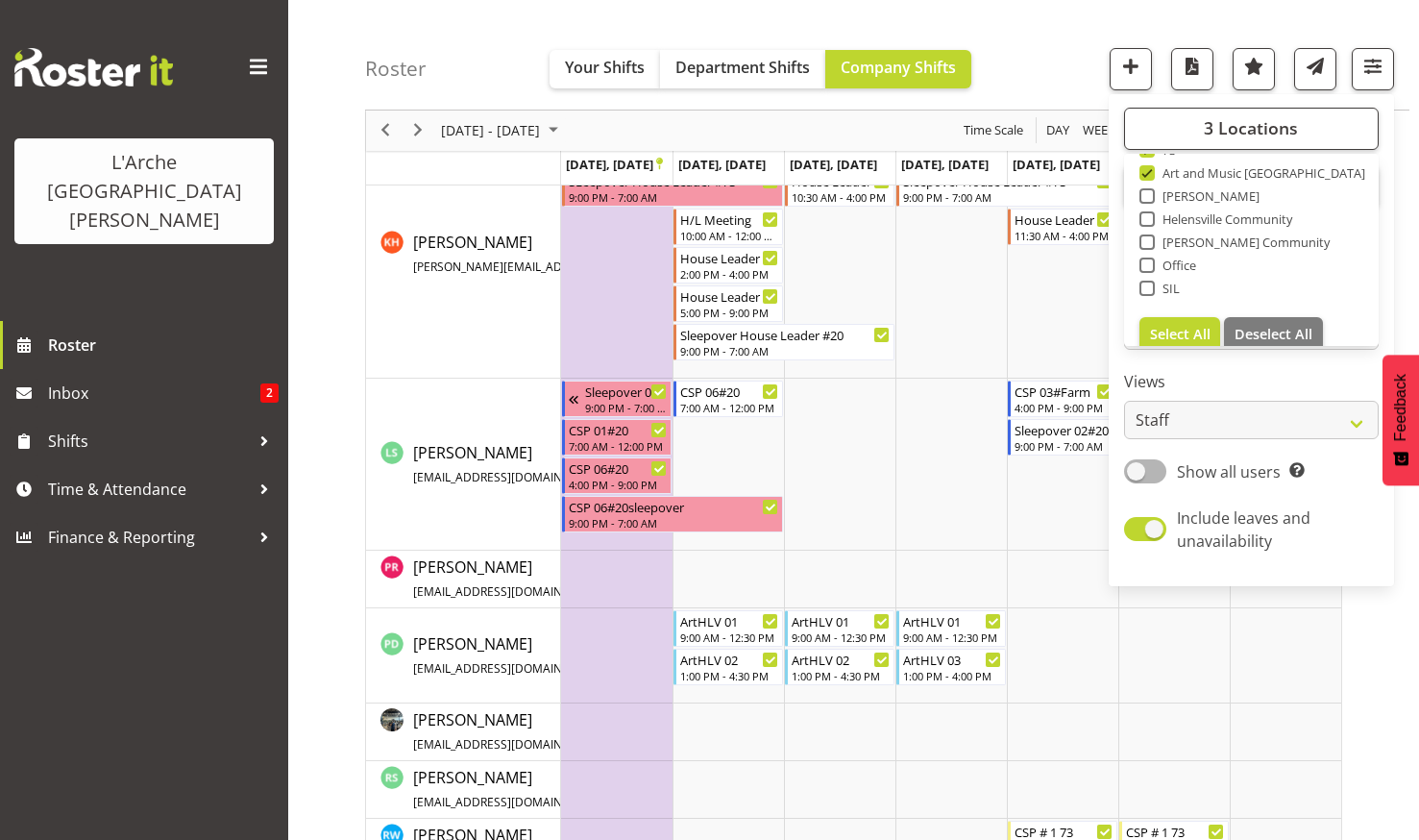
click at [1038, 53] on div "Roster Your Shifts Department Shifts Company Shifts 3 Locations Clear 20 30 41 …" at bounding box center [887, 55] width 1044 height 111
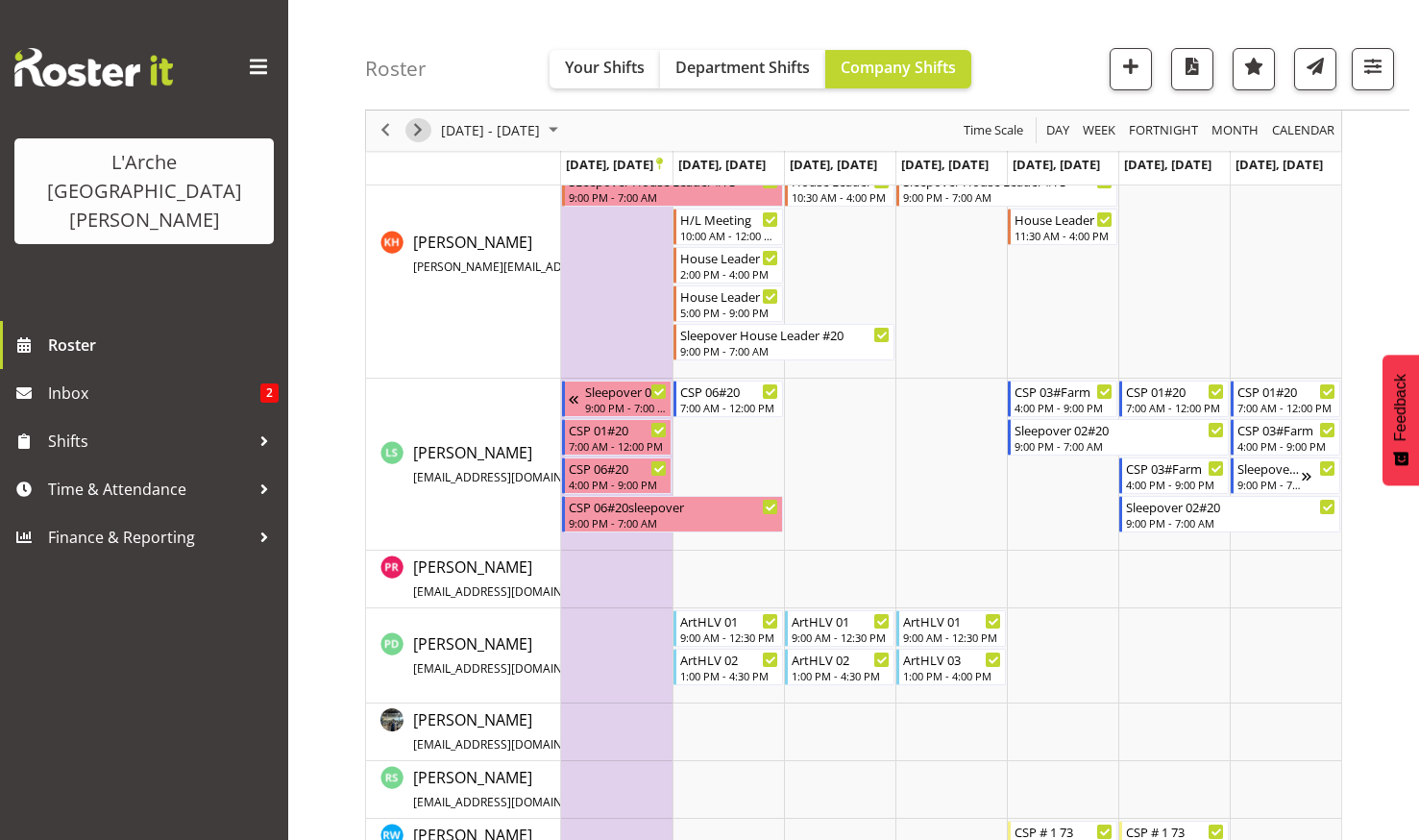
click at [418, 127] on span "Next" at bounding box center [418, 132] width 23 height 24
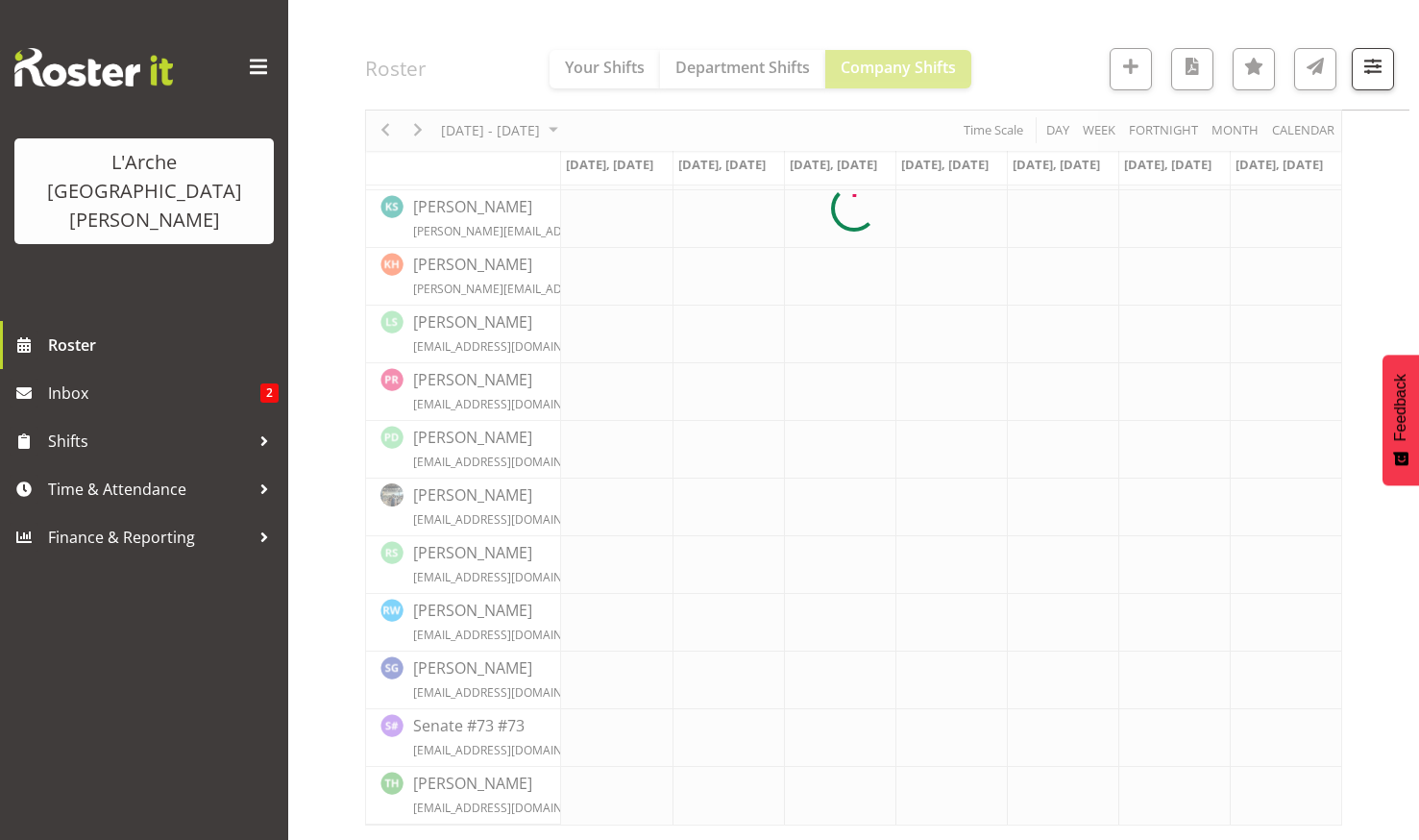
scroll to position [598, 0]
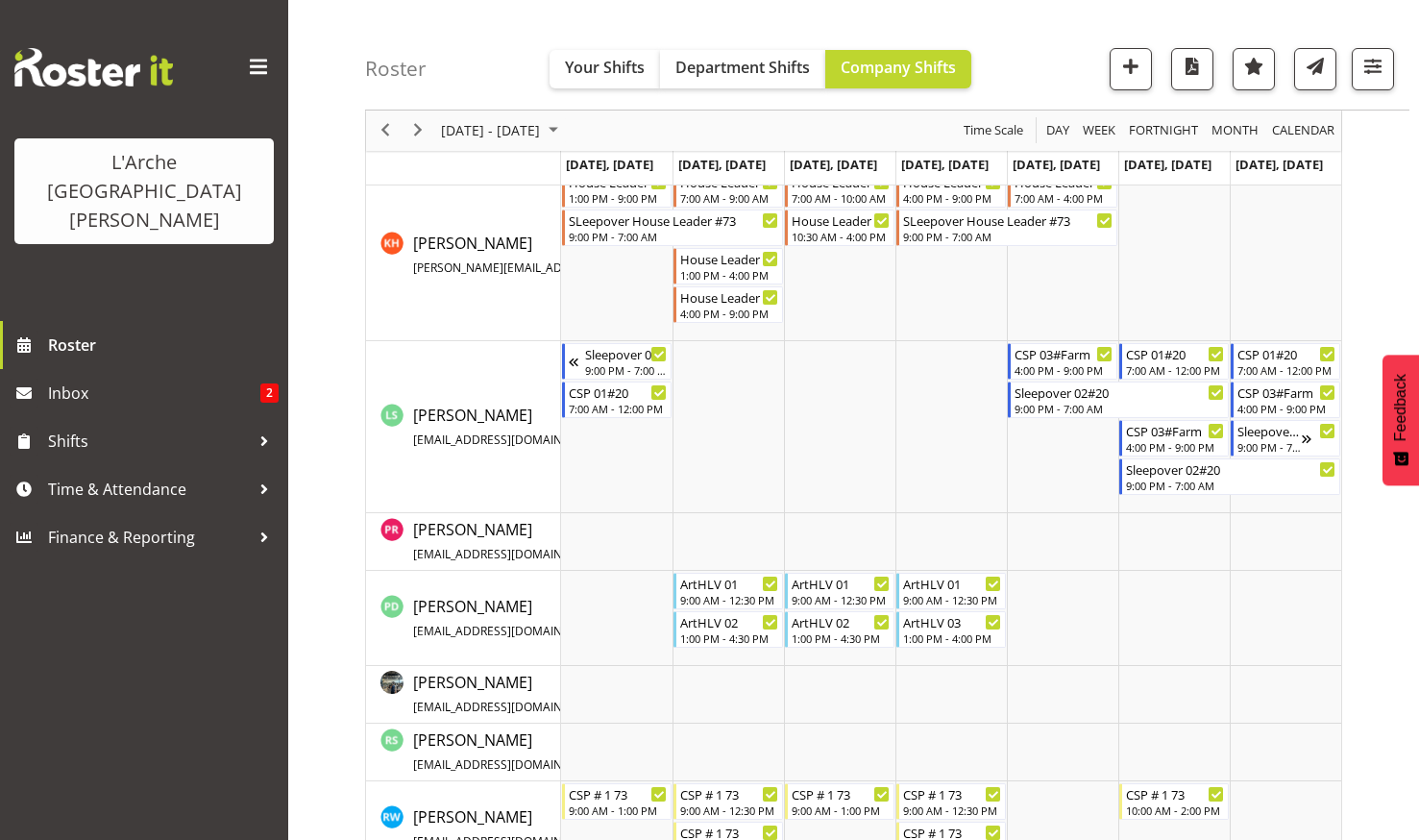
scroll to position [944, 0]
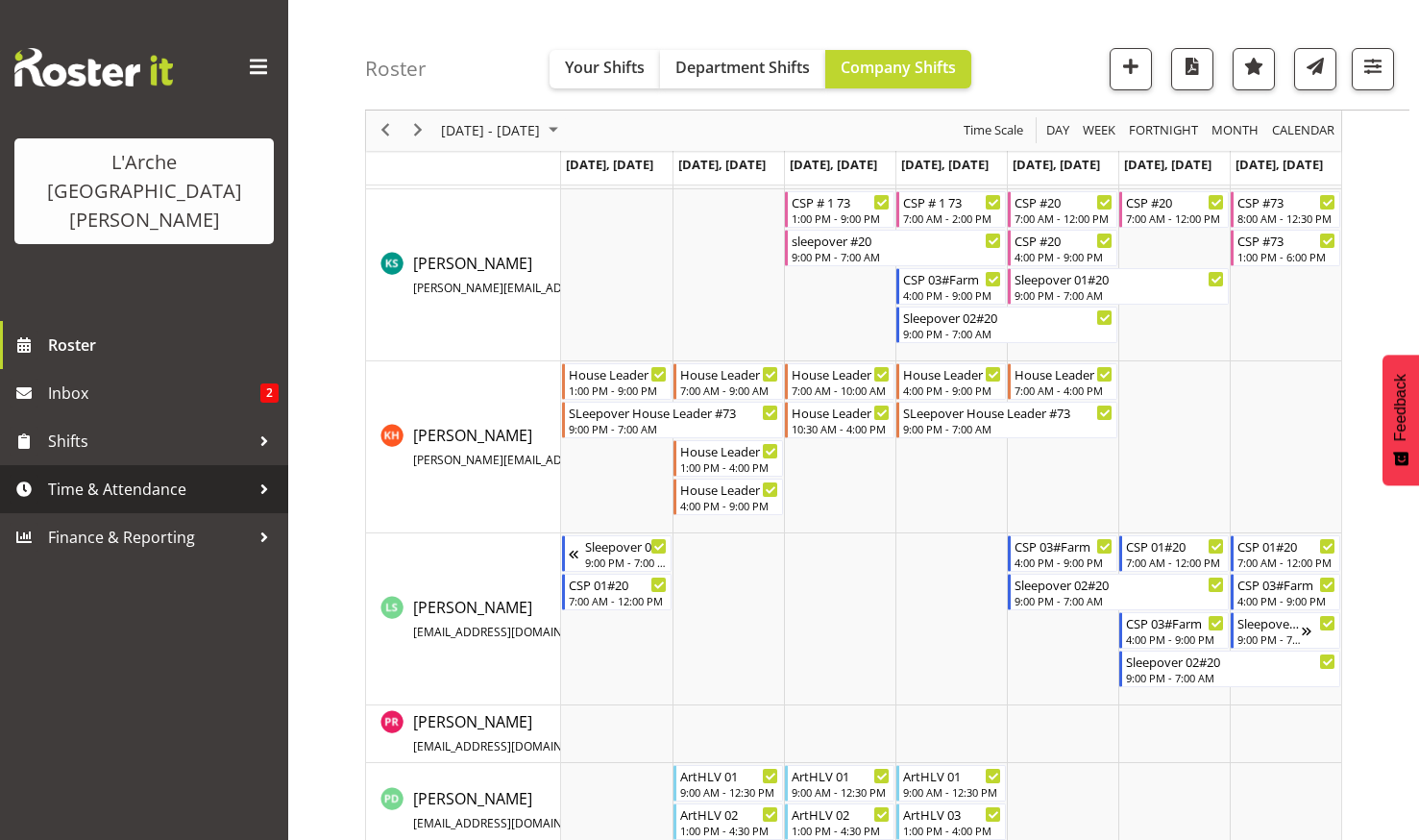
click at [93, 474] on span "Time & Attendance" at bounding box center [148, 488] width 201 height 29
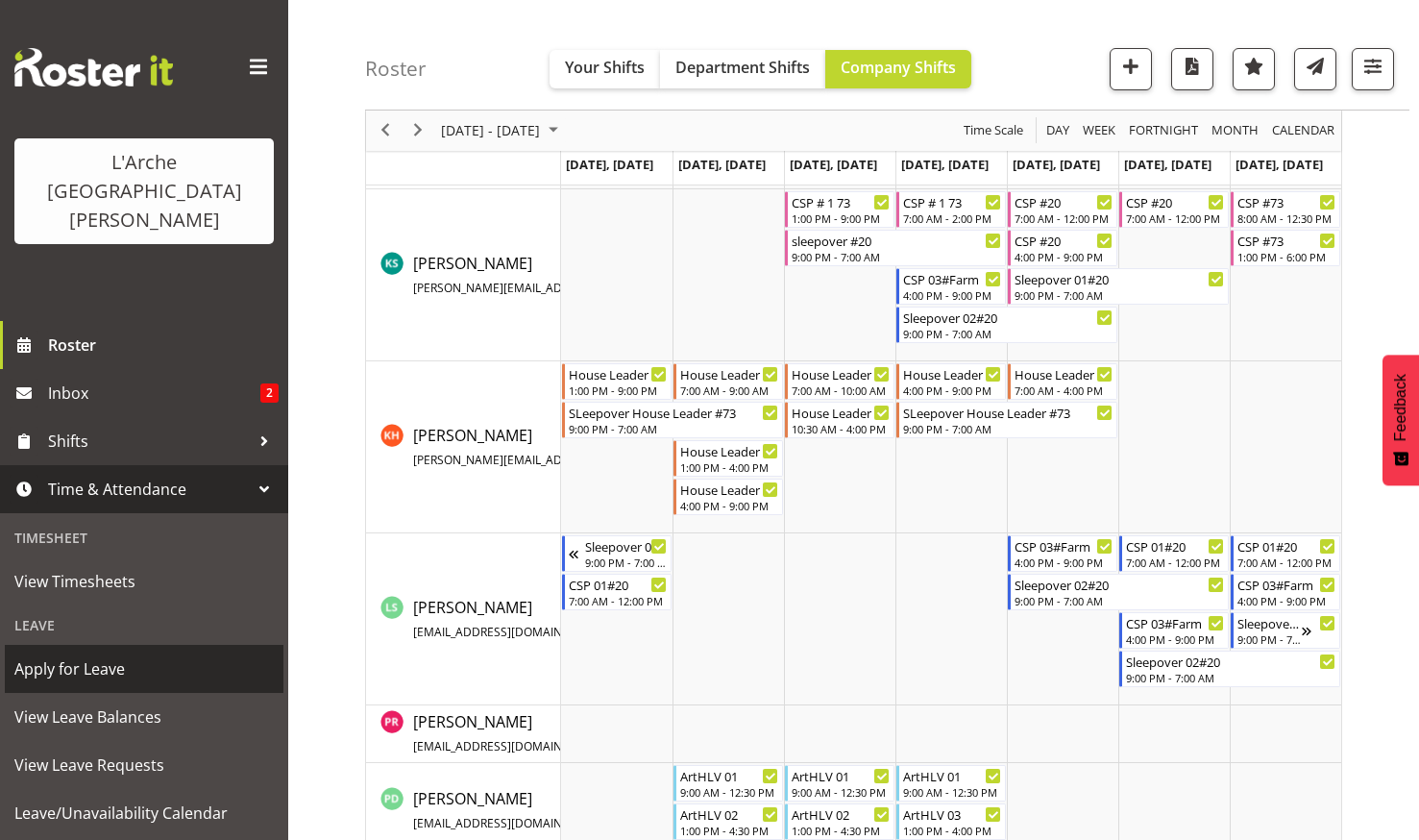
click at [84, 655] on span "Apply for Leave" at bounding box center [143, 669] width 259 height 29
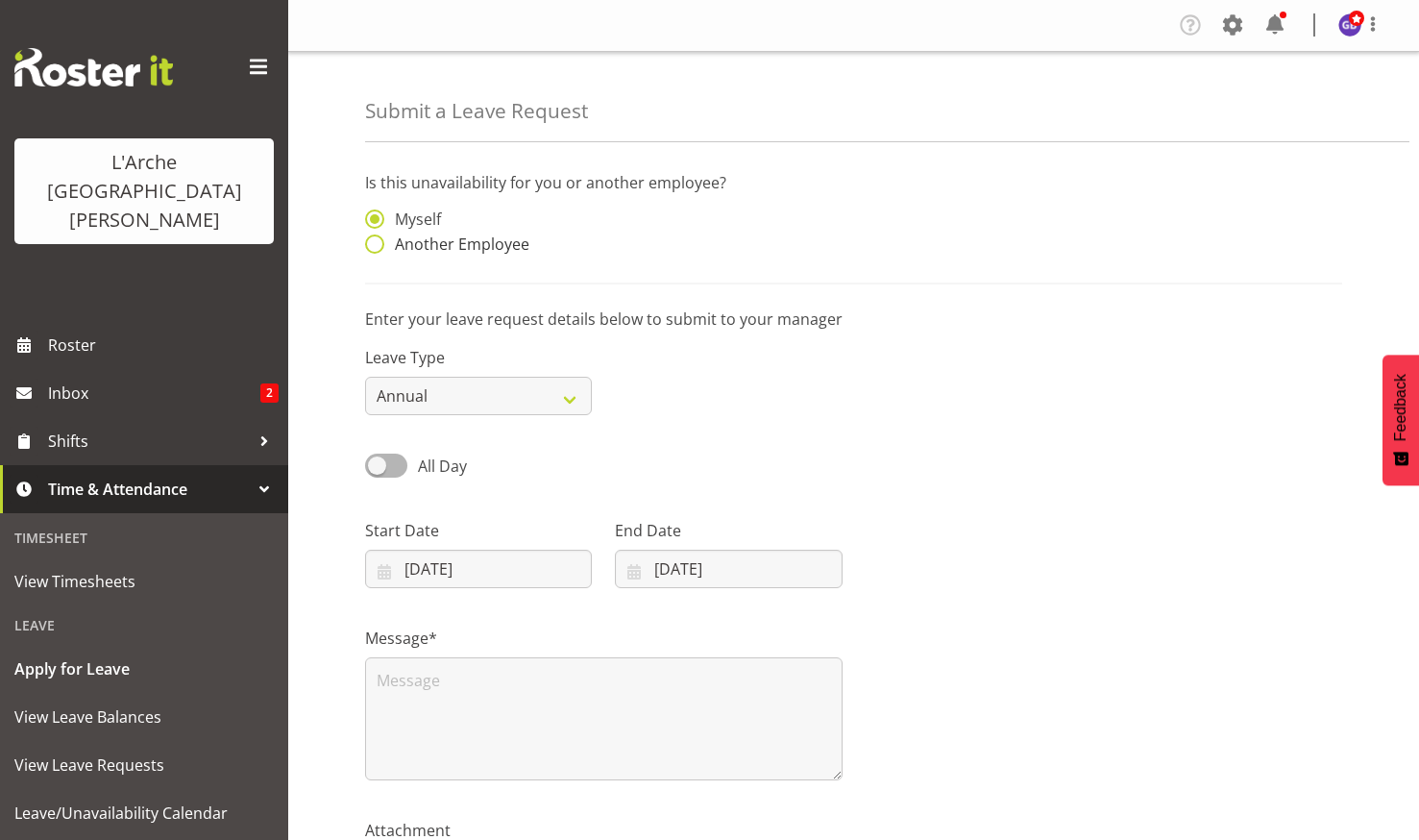
click at [377, 245] on span at bounding box center [374, 243] width 19 height 19
click at [377, 245] on input "Another Employee" at bounding box center [371, 244] width 13 height 13
radio input "true"
click at [630, 223] on input "text" at bounding box center [728, 228] width 227 height 39
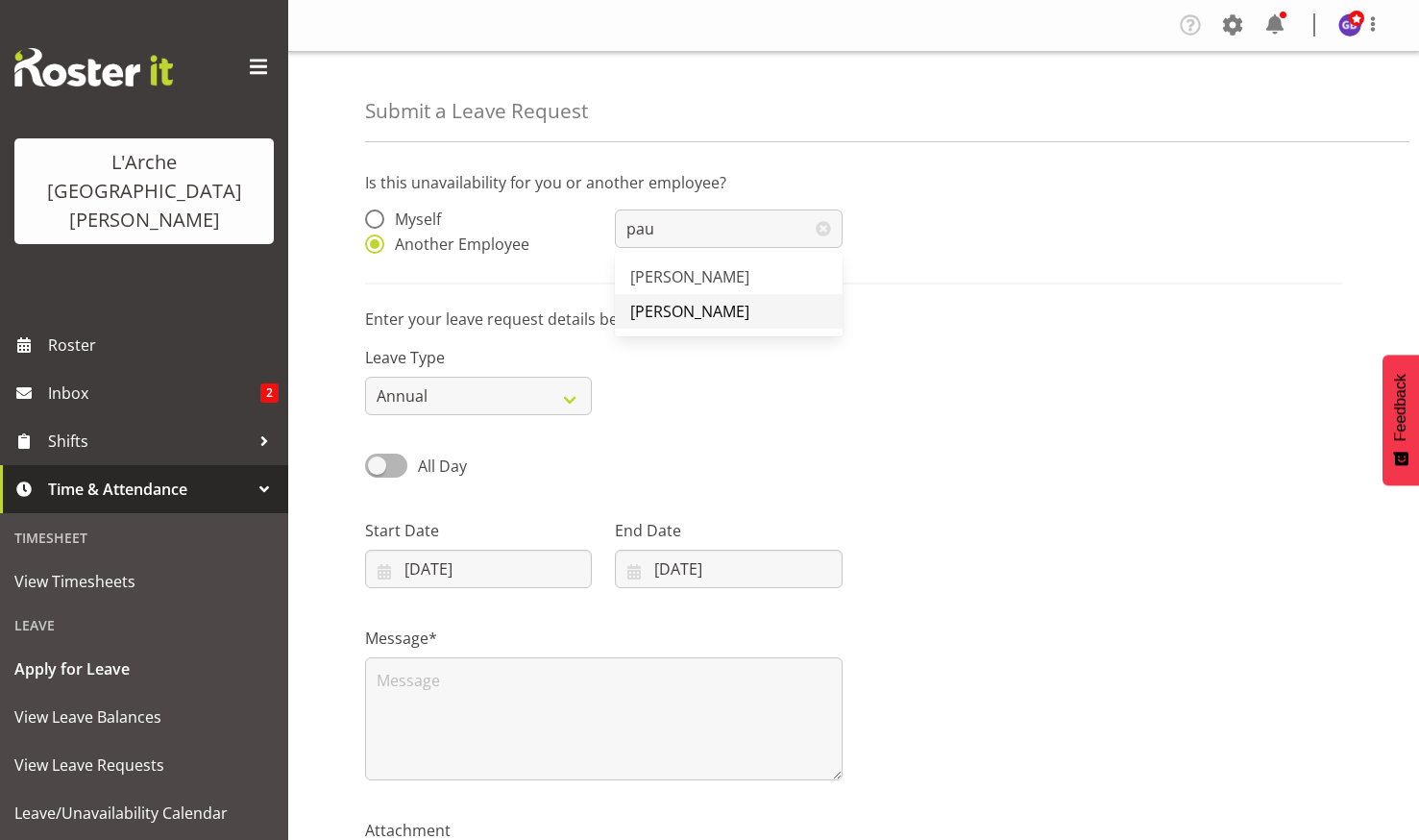
click at [669, 307] on span "[PERSON_NAME]" at bounding box center [691, 311] width 120 height 21
type input "[PERSON_NAME]"
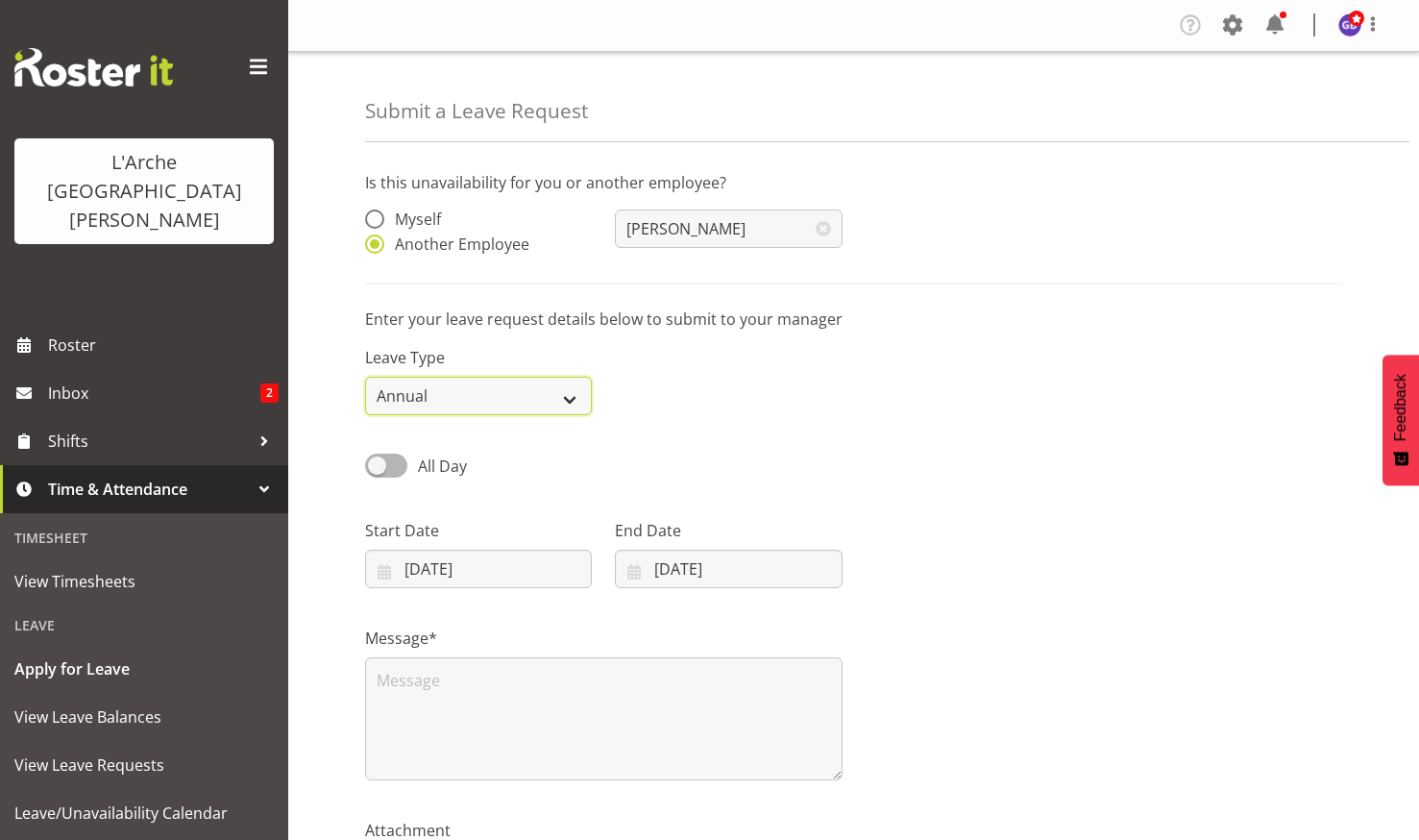
click at [572, 393] on select "Annual Sick Leave Without Pay Bereavement Domestic Violence Parental Jury Servi…" at bounding box center [478, 396] width 227 height 39
select select "Other"
click at [365, 377] on select "Annual Sick Leave Without Pay Bereavement Domestic Violence Parental Jury Servi…" at bounding box center [478, 396] width 227 height 39
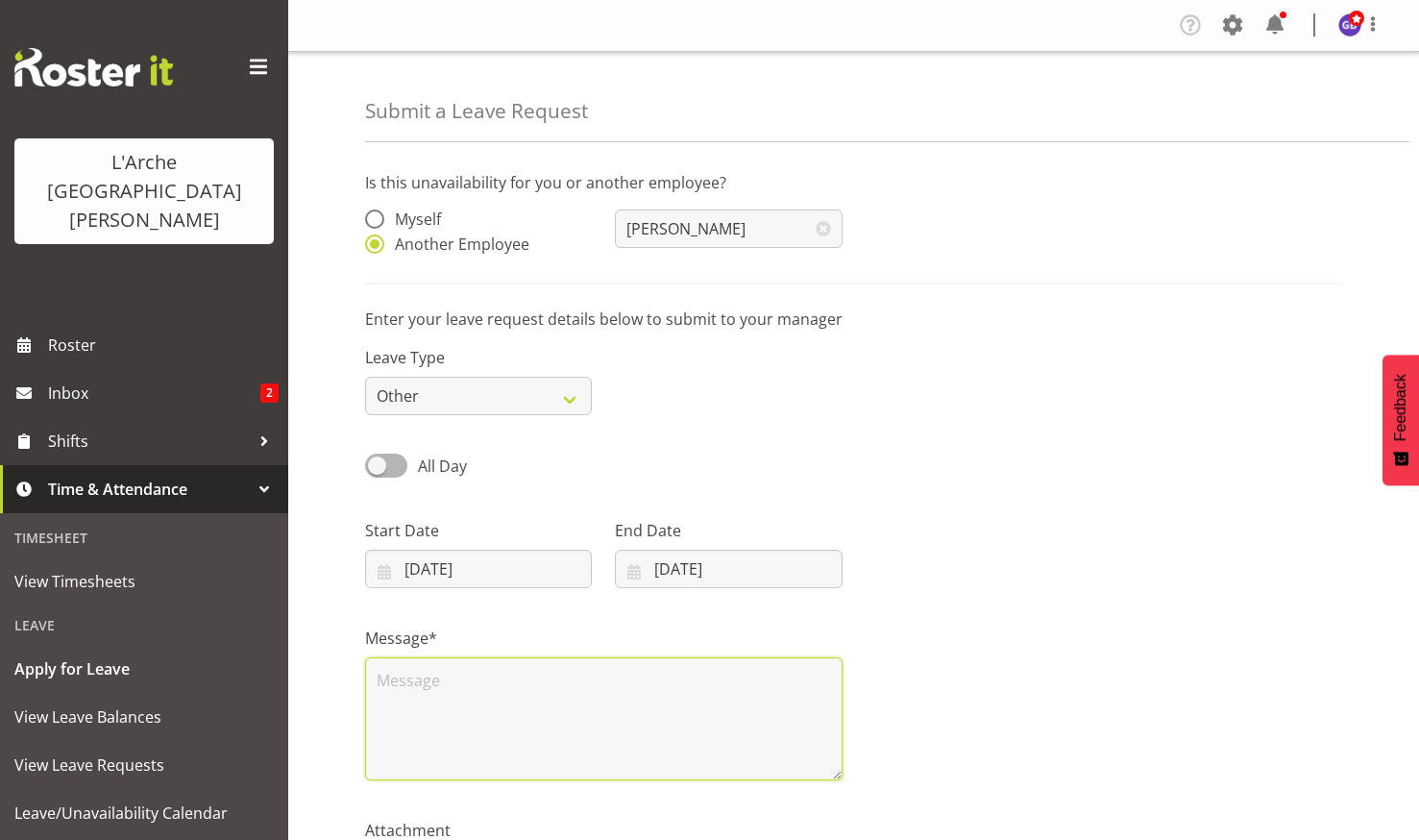
drag, startPoint x: 379, startPoint y: 678, endPoint x: 523, endPoint y: 694, distance: 144.9
click at [383, 676] on textarea at bounding box center [603, 718] width 477 height 123
type textarea "ACC"
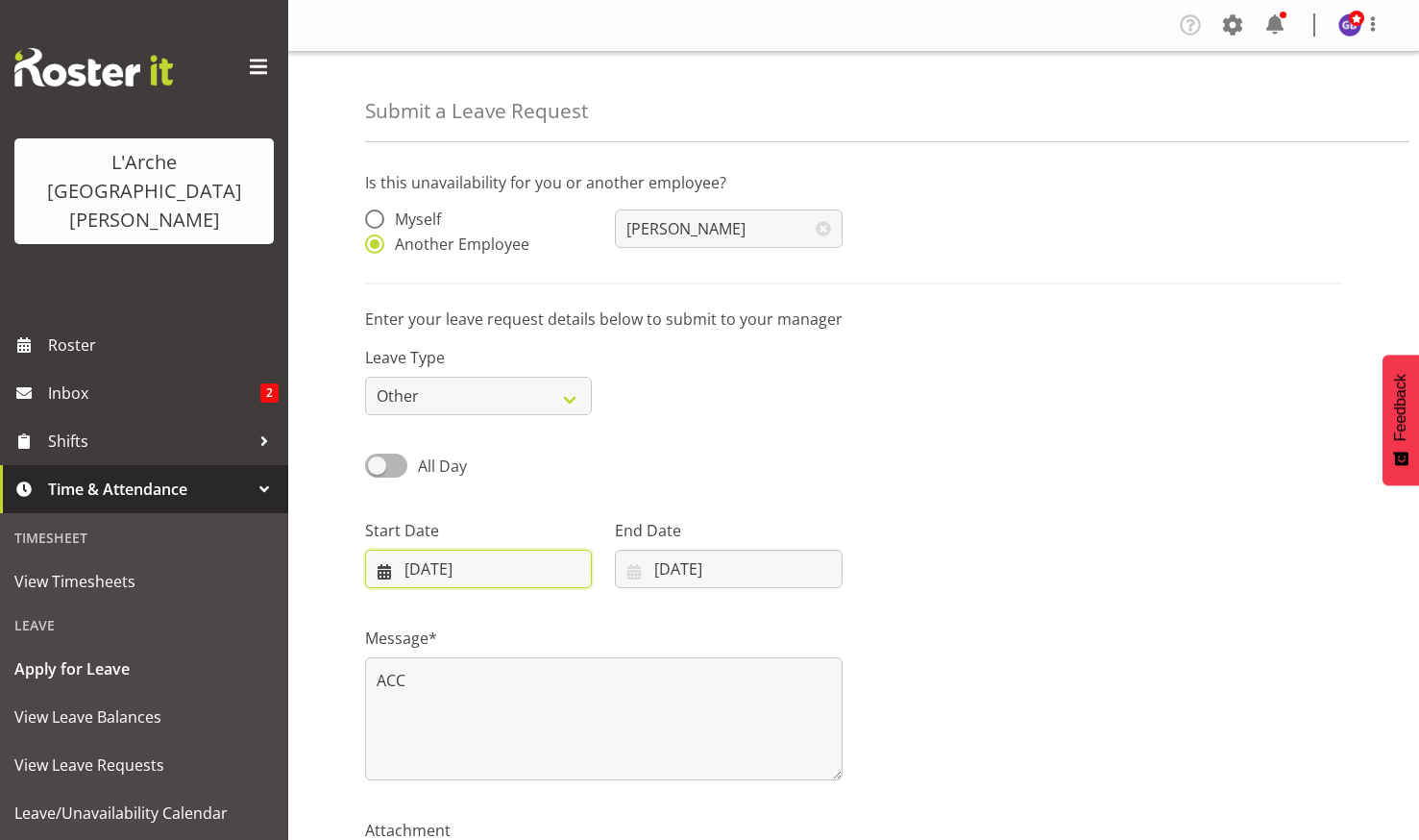
click at [529, 562] on input "19/08/2025" at bounding box center [478, 569] width 227 height 39
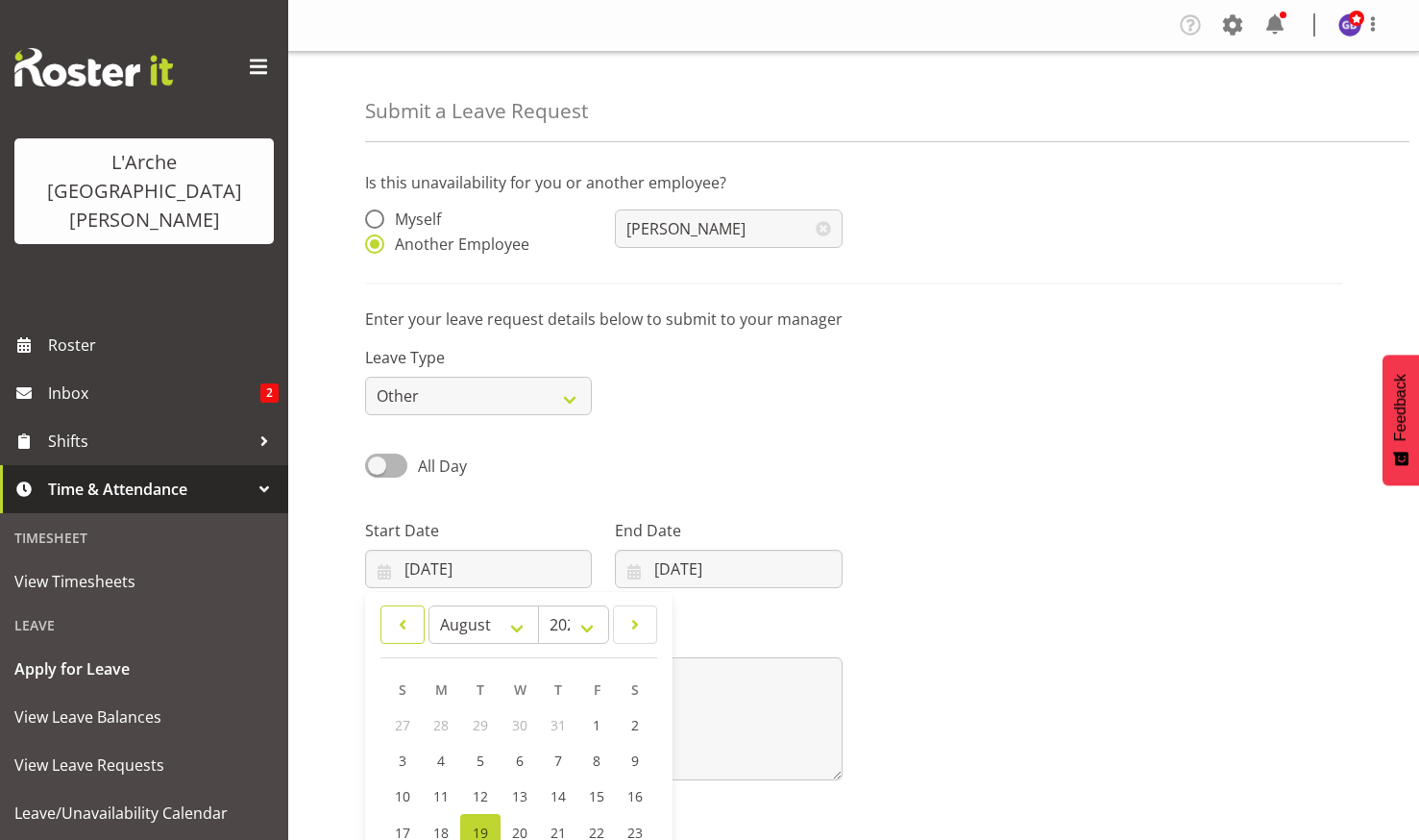
click at [399, 616] on span at bounding box center [402, 624] width 19 height 23
select select "5"
click at [553, 720] on span "5" at bounding box center [557, 724] width 8 height 18
type input "05/06/2025"
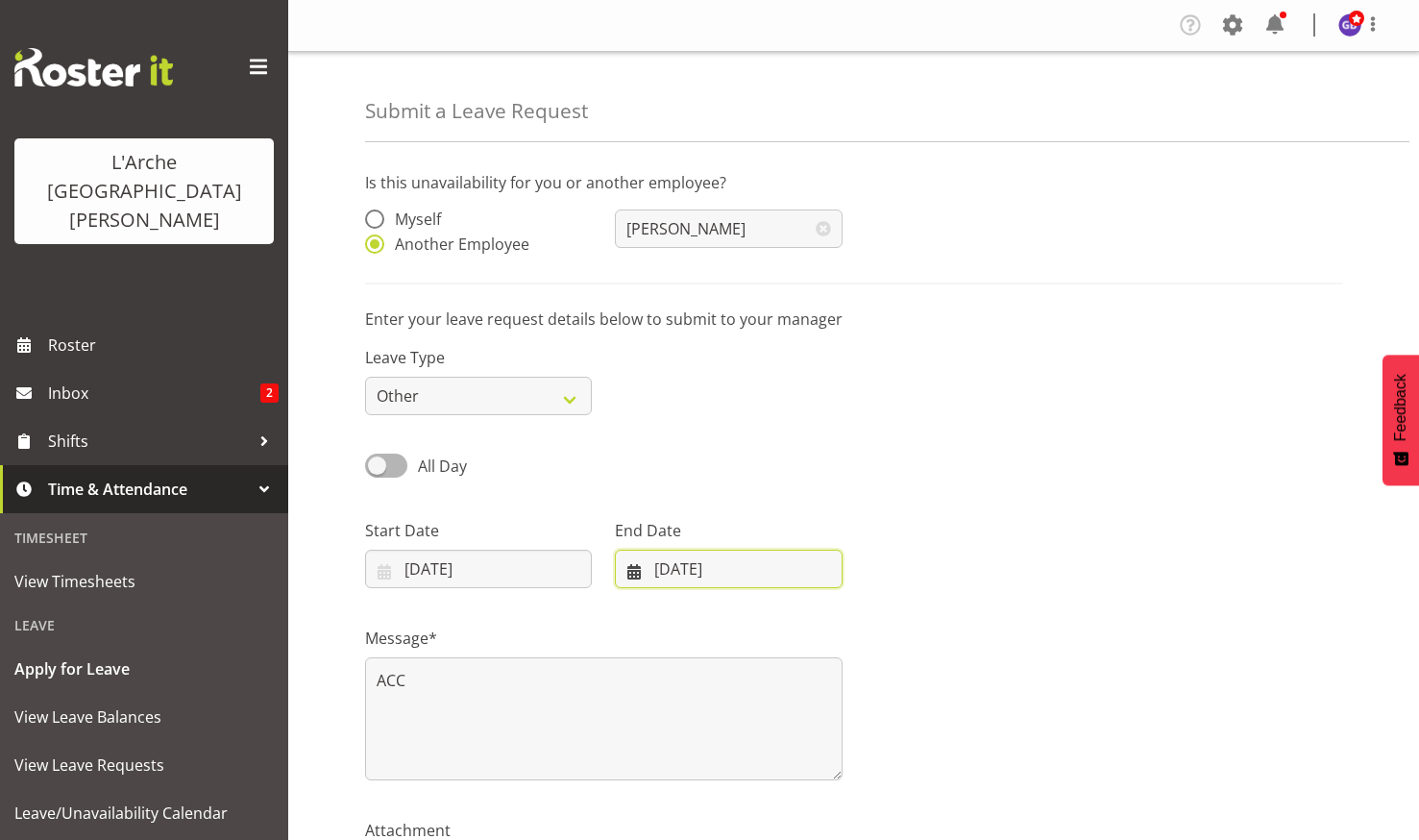
click at [738, 558] on input "19/08/2025" at bounding box center [728, 569] width 227 height 39
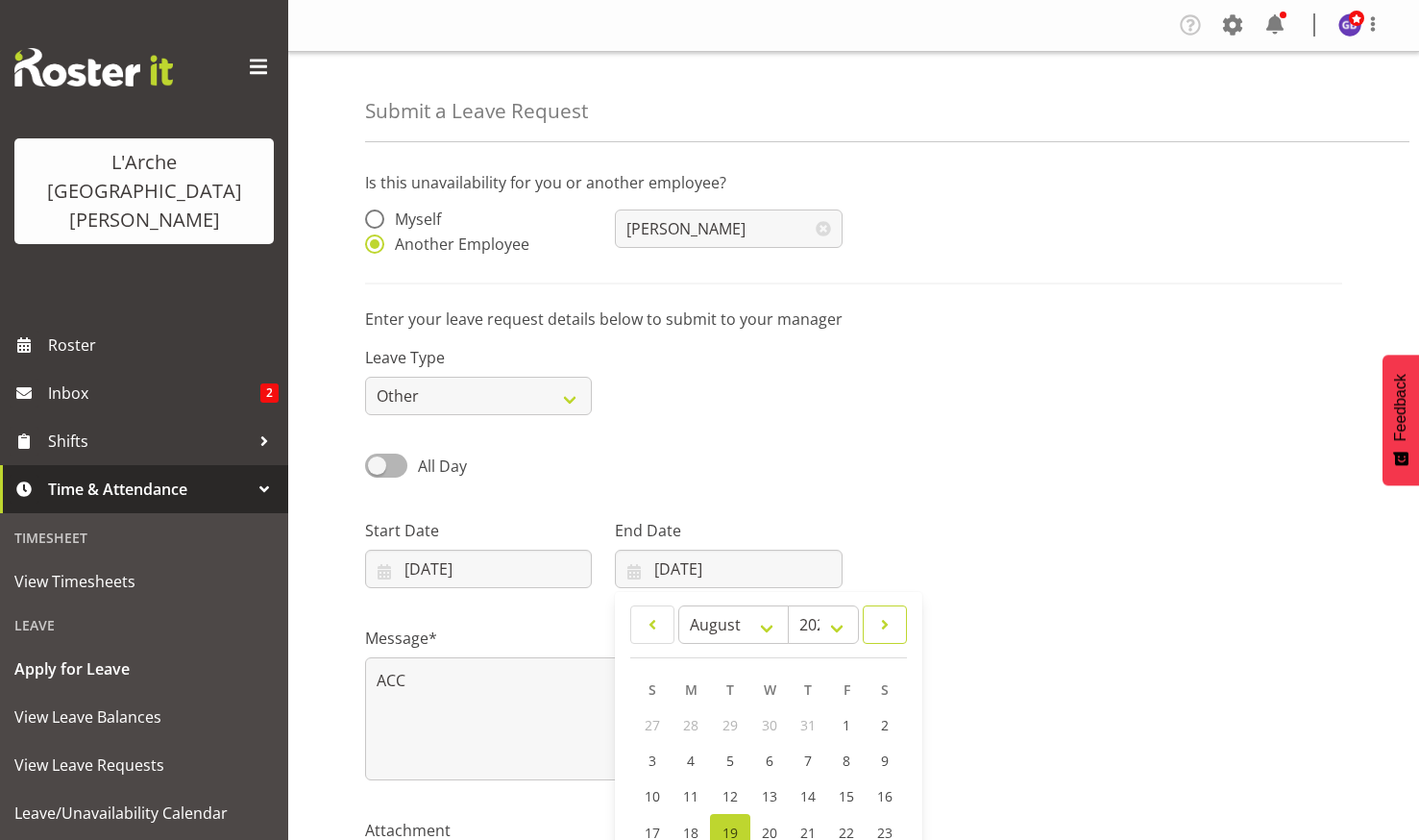
click at [881, 620] on span at bounding box center [884, 624] width 19 height 23
select select "8"
click at [768, 721] on span "3" at bounding box center [769, 724] width 8 height 18
type input "03/09/2025"
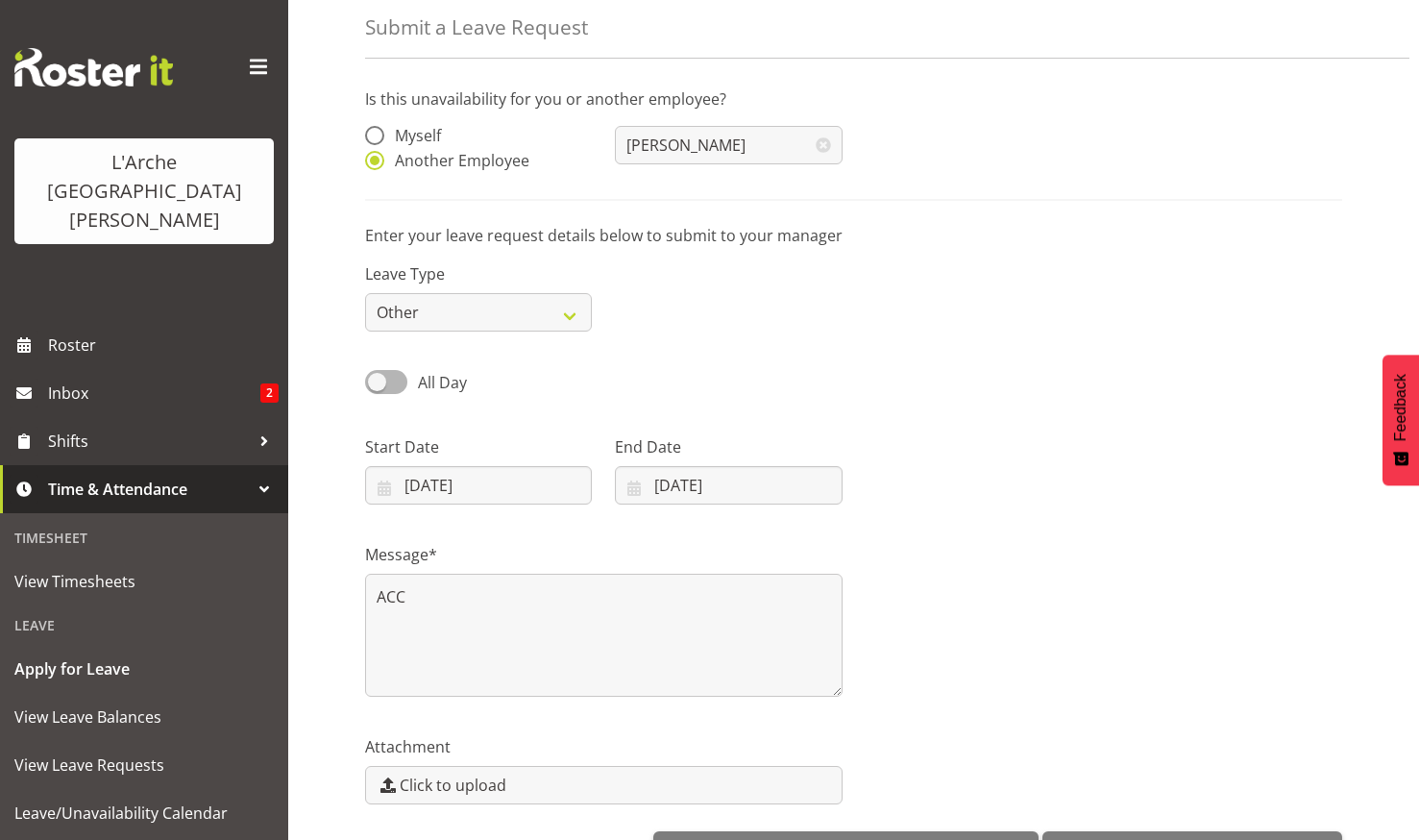
scroll to position [146, 0]
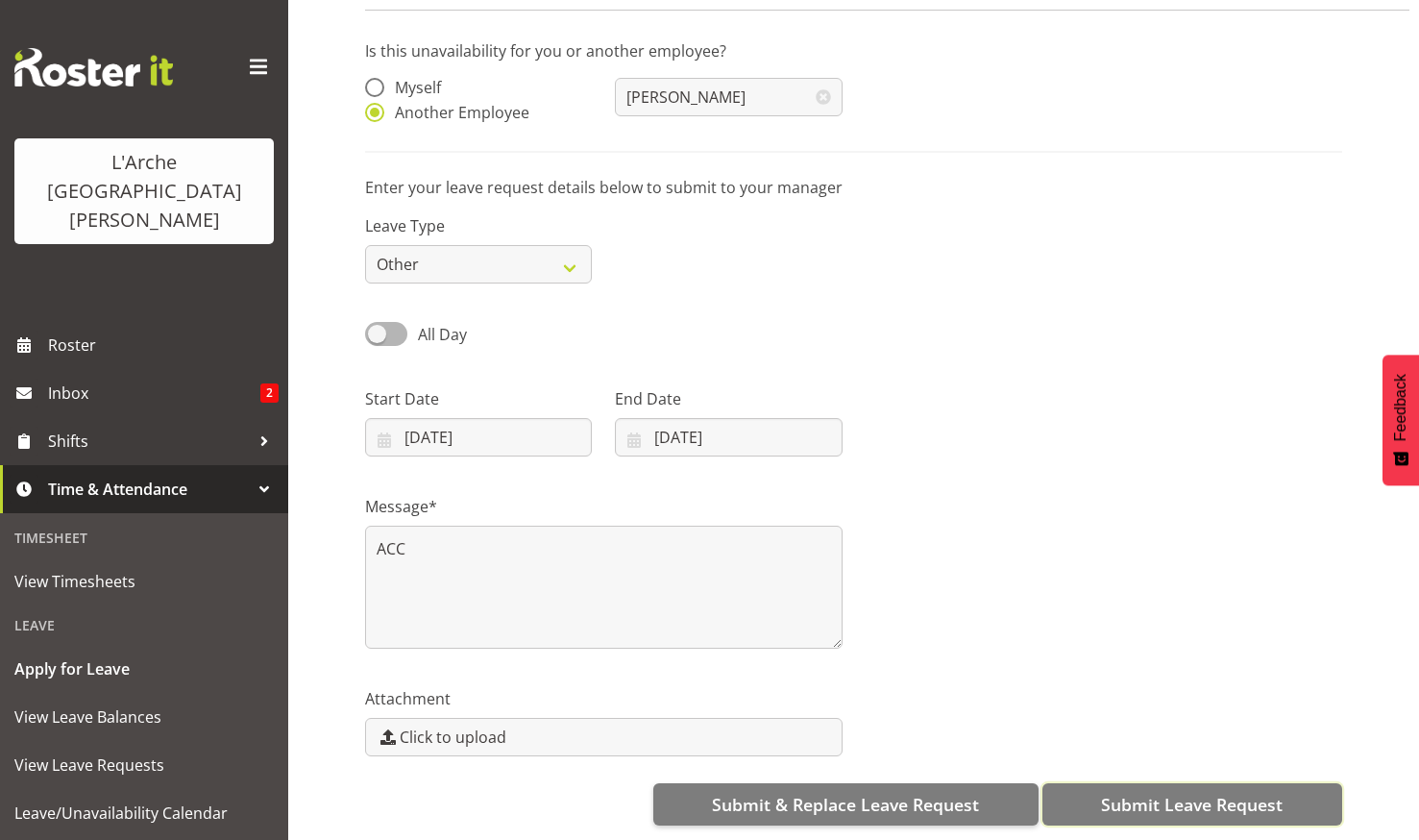
click at [1140, 792] on span "Submit Leave Request" at bounding box center [1192, 804] width 181 height 25
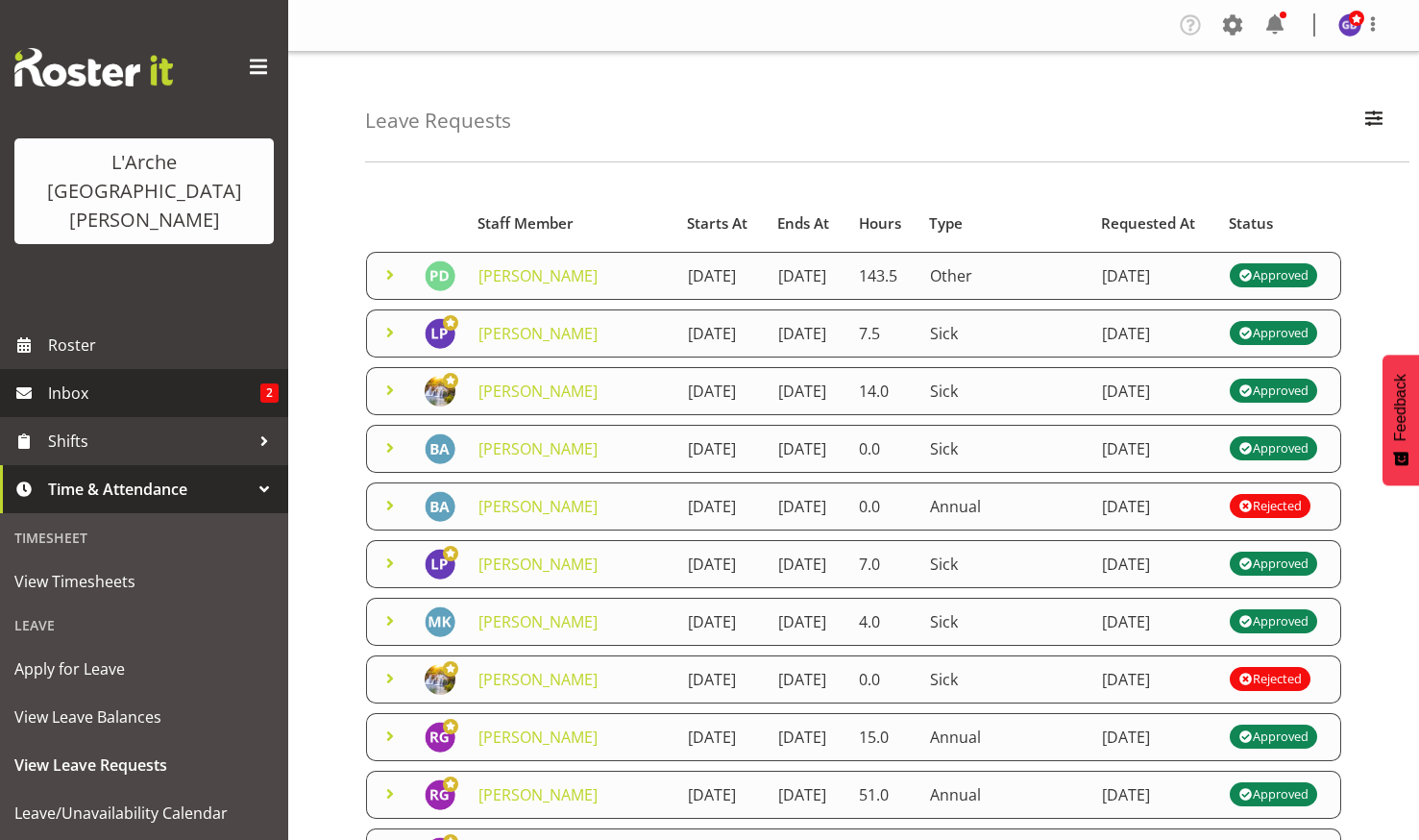
click at [82, 379] on span "Inbox" at bounding box center [153, 393] width 212 height 29
